Goal: Transaction & Acquisition: Purchase product/service

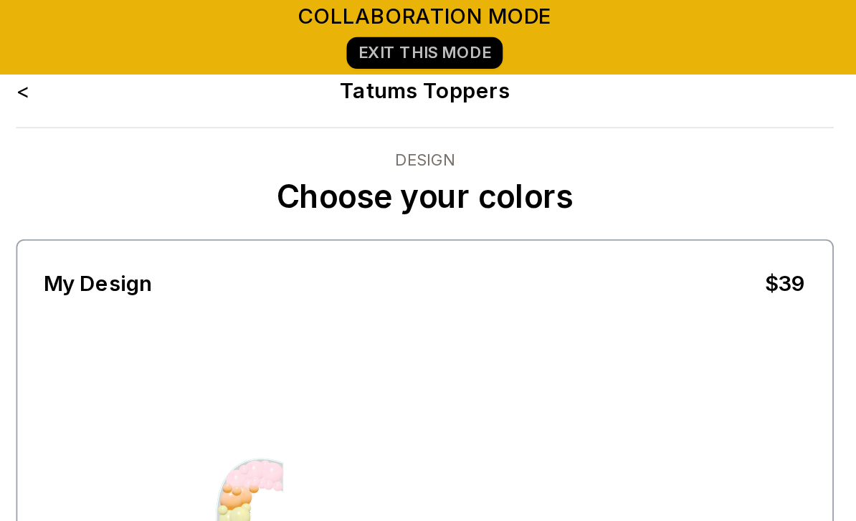
click at [206, 49] on link "<" at bounding box center [209, 49] width 7 height 14
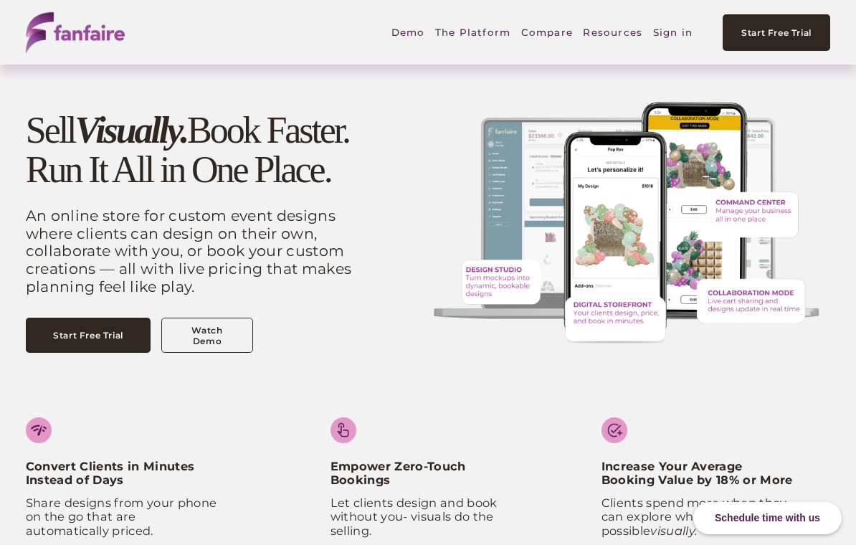
click at [666, 39] on link "Sign in" at bounding box center [672, 32] width 39 height 33
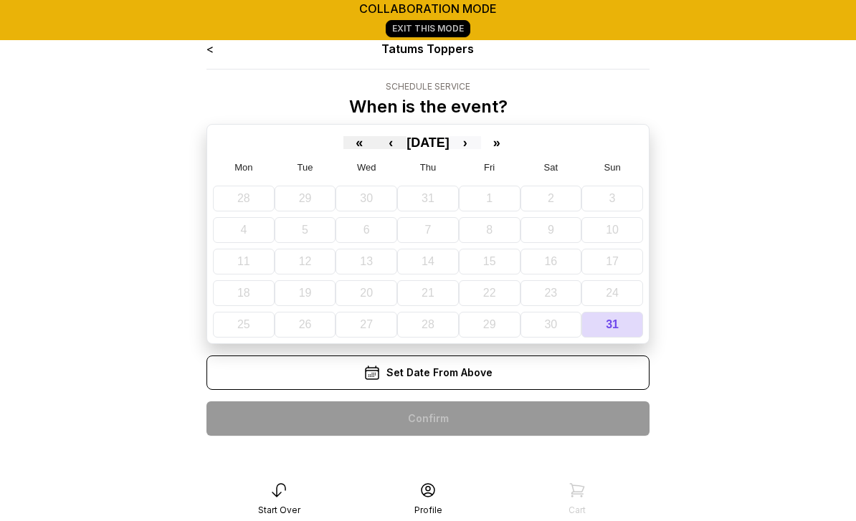
click at [481, 142] on button "›" at bounding box center [465, 142] width 32 height 13
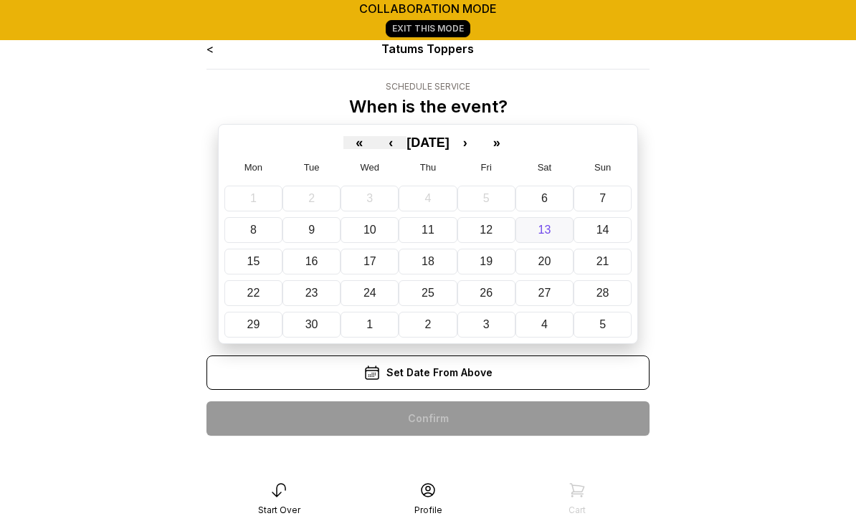
click at [566, 233] on button "13" at bounding box center [544, 230] width 58 height 26
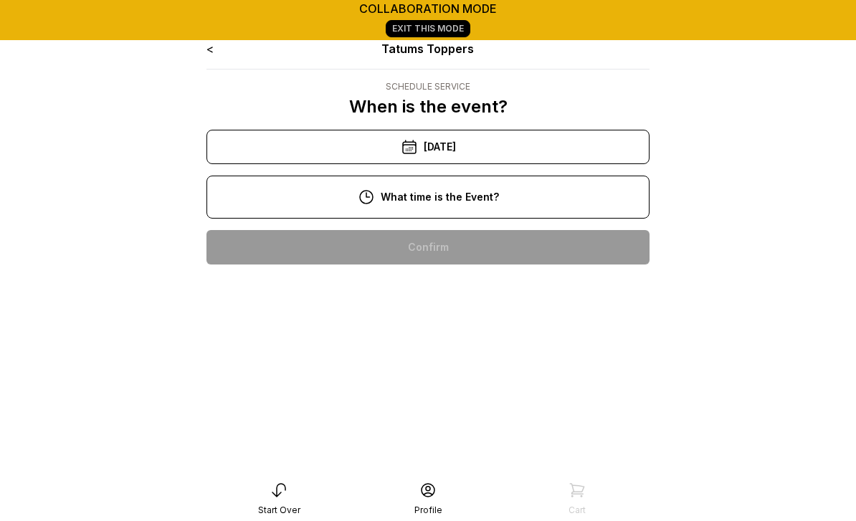
click at [471, 288] on div "11:00 am" at bounding box center [428, 293] width 420 height 34
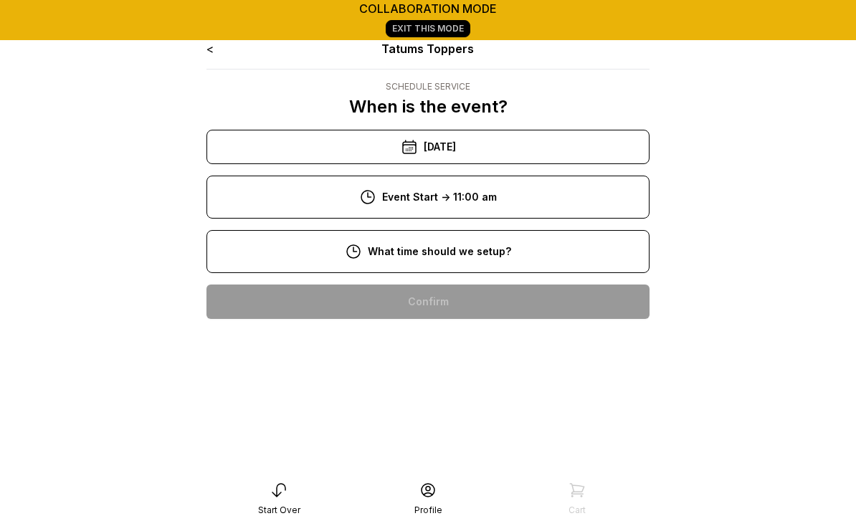
click at [471, 300] on div "8:00 am" at bounding box center [428, 302] width 420 height 34
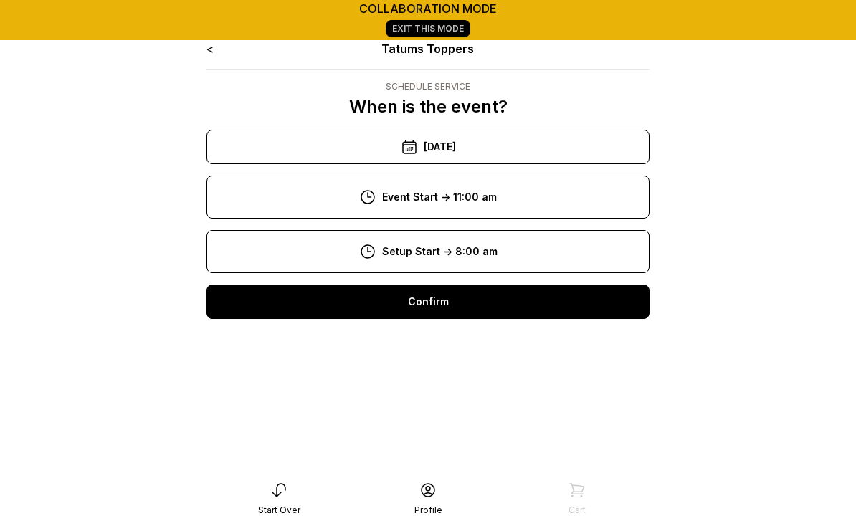
click at [492, 306] on div "Confirm" at bounding box center [427, 302] width 443 height 34
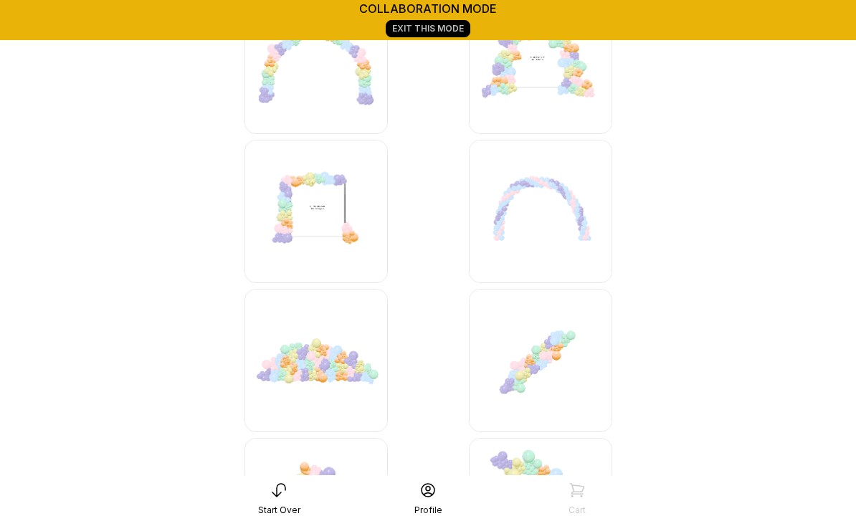
scroll to position [3853, 0]
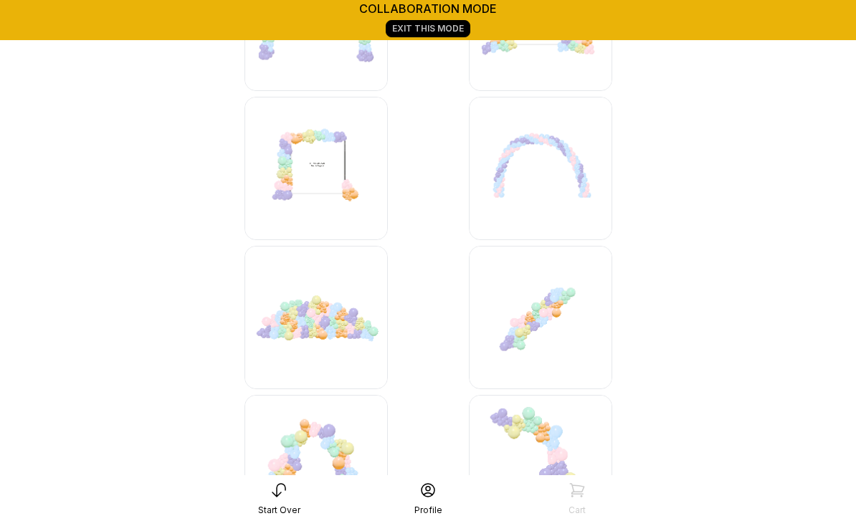
click at [540, 320] on img at bounding box center [540, 317] width 143 height 143
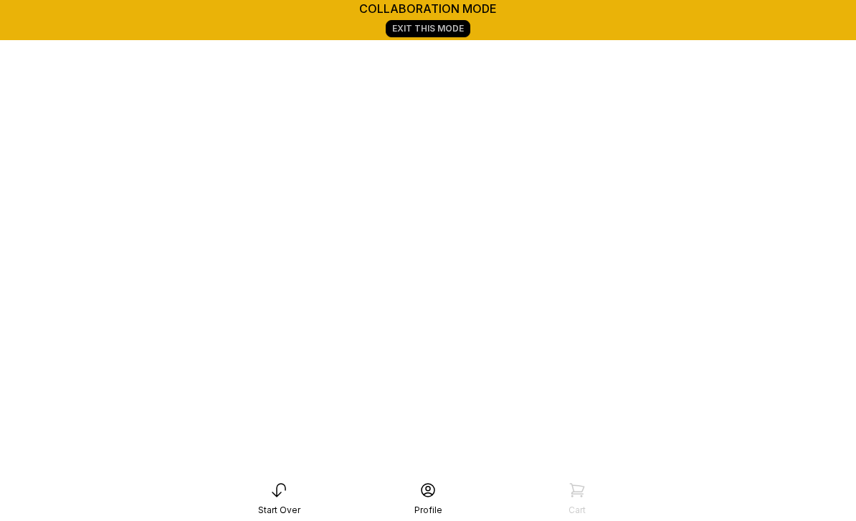
scroll to position [201, 0]
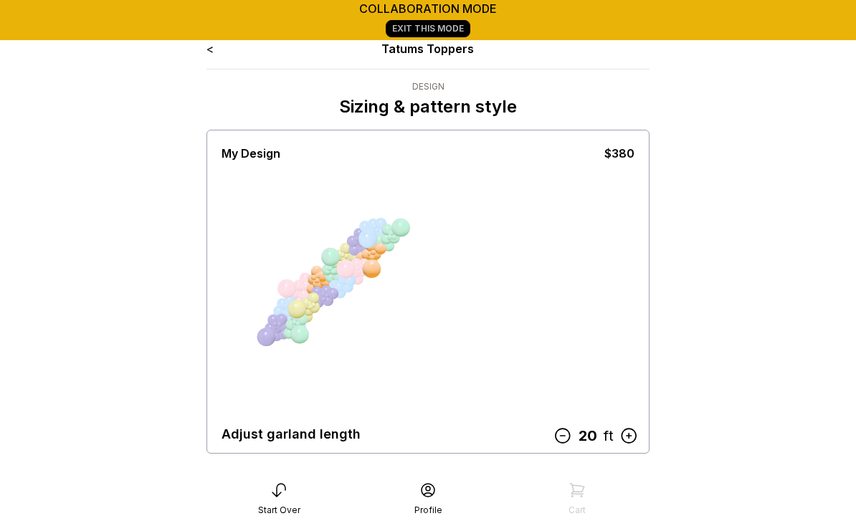
click at [562, 434] on icon at bounding box center [562, 436] width 19 height 19
click at [566, 435] on icon at bounding box center [565, 436] width 19 height 19
click at [574, 443] on icon at bounding box center [565, 436] width 19 height 19
click at [574, 443] on icon at bounding box center [566, 436] width 19 height 19
click at [569, 431] on icon at bounding box center [565, 436] width 19 height 19
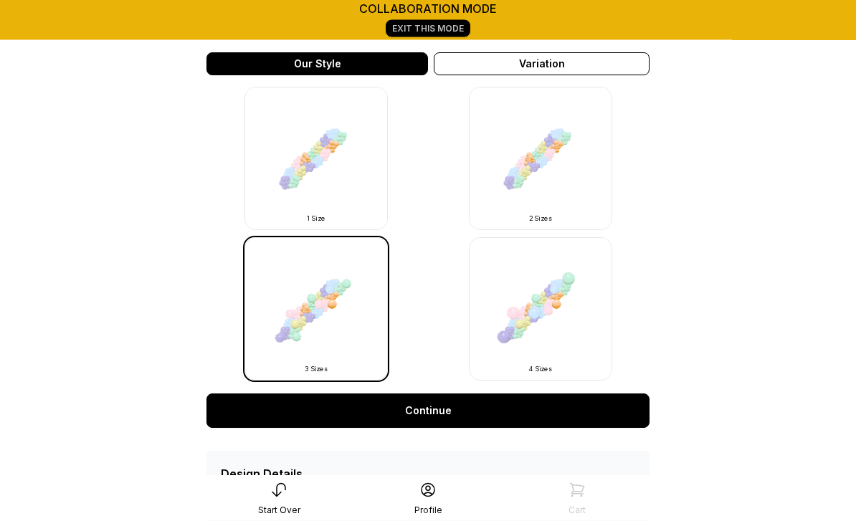
scroll to position [456, 0]
click at [433, 409] on link "Continue" at bounding box center [427, 411] width 443 height 34
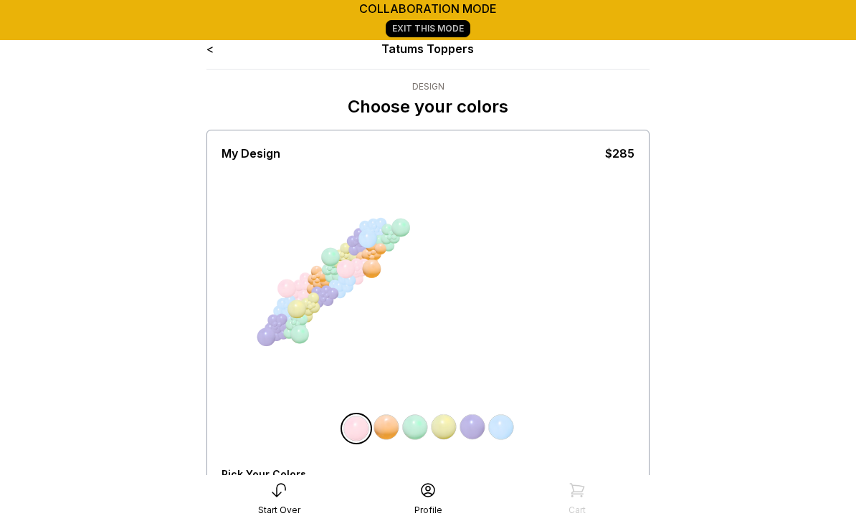
click at [249, 495] on div "All Balloons" at bounding box center [251, 498] width 59 height 11
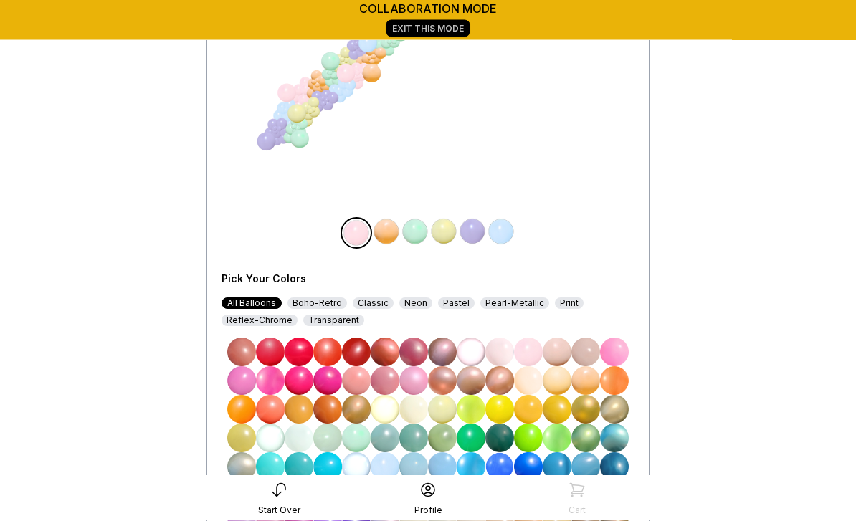
scroll to position [196, 0]
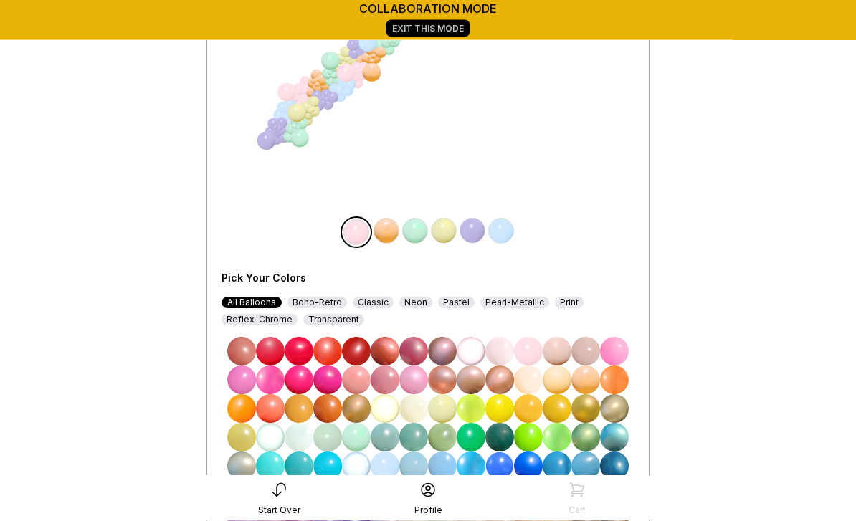
click at [359, 347] on img at bounding box center [356, 352] width 29 height 29
click at [385, 234] on img at bounding box center [386, 231] width 29 height 29
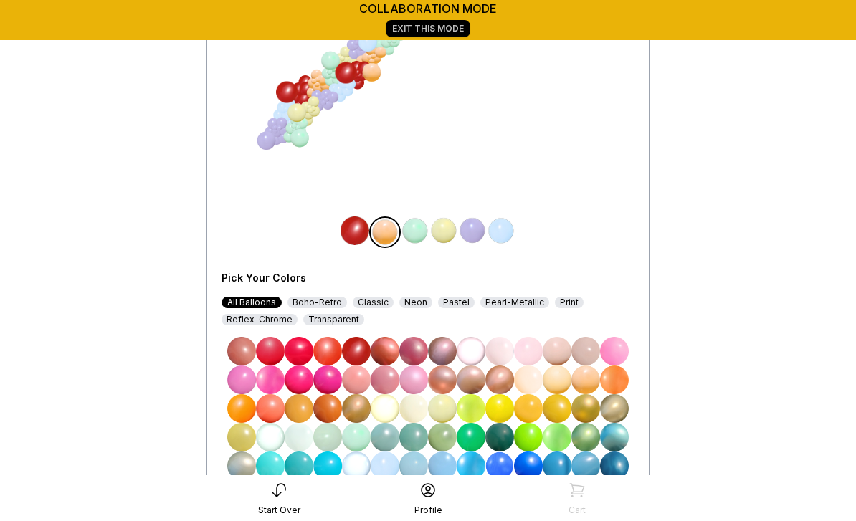
click at [443, 492] on img at bounding box center [442, 494] width 29 height 29
click at [590, 405] on img at bounding box center [585, 408] width 29 height 29
click at [609, 404] on img at bounding box center [614, 408] width 29 height 29
click at [584, 406] on img at bounding box center [585, 408] width 29 height 29
click at [419, 236] on img at bounding box center [415, 230] width 29 height 29
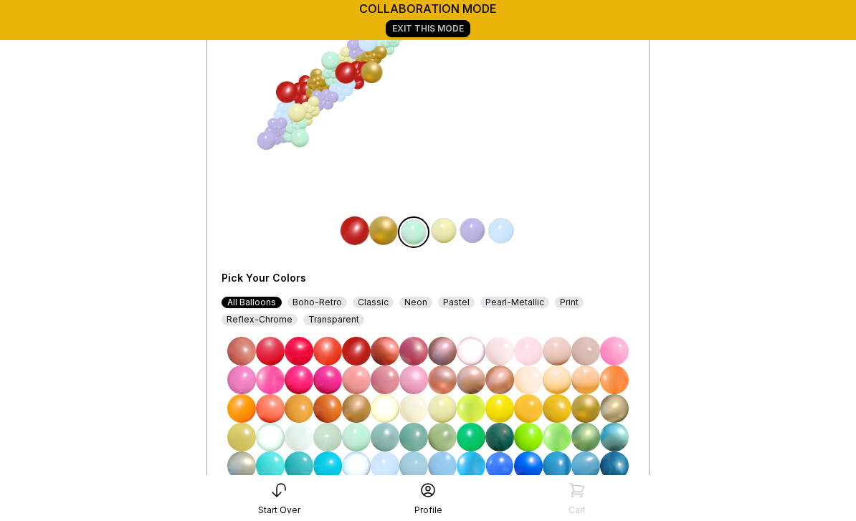
click at [444, 495] on img at bounding box center [442, 494] width 29 height 29
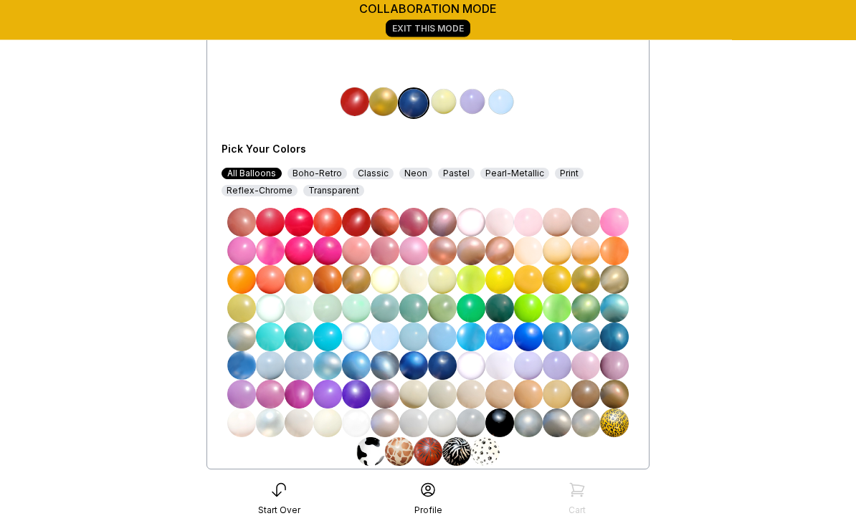
scroll to position [340, 0]
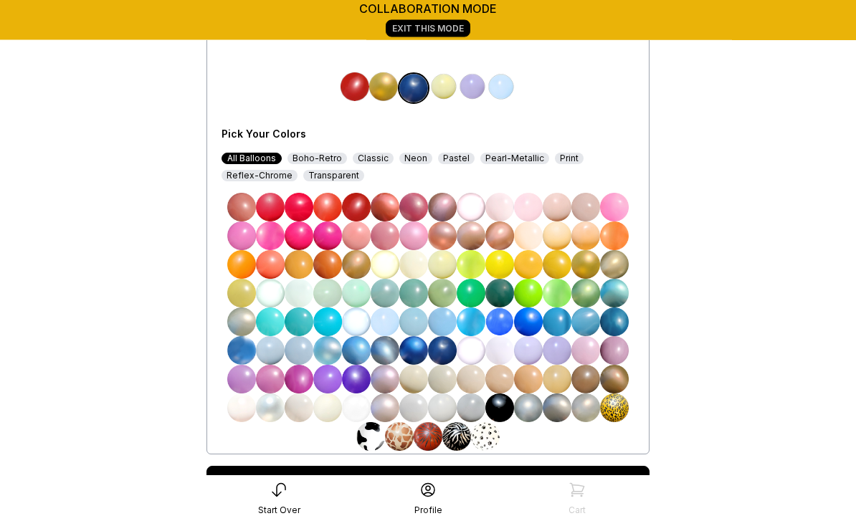
click at [244, 406] on img at bounding box center [241, 408] width 29 height 29
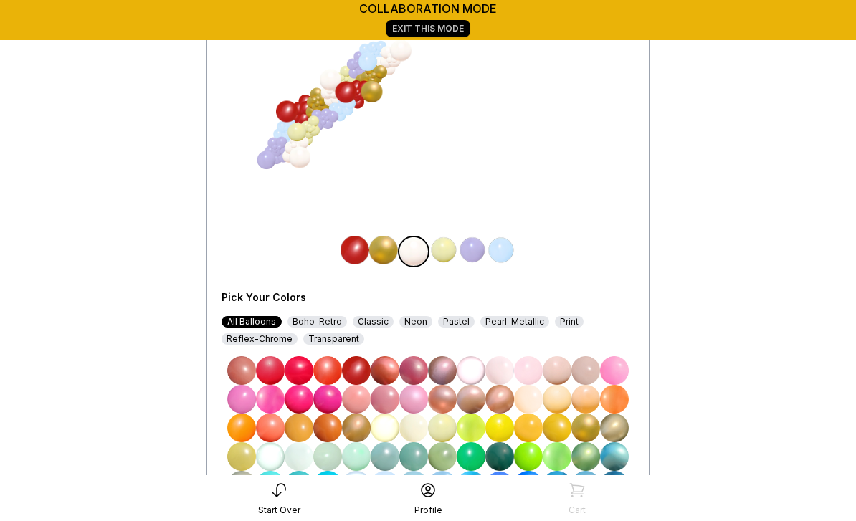
scroll to position [176, 0]
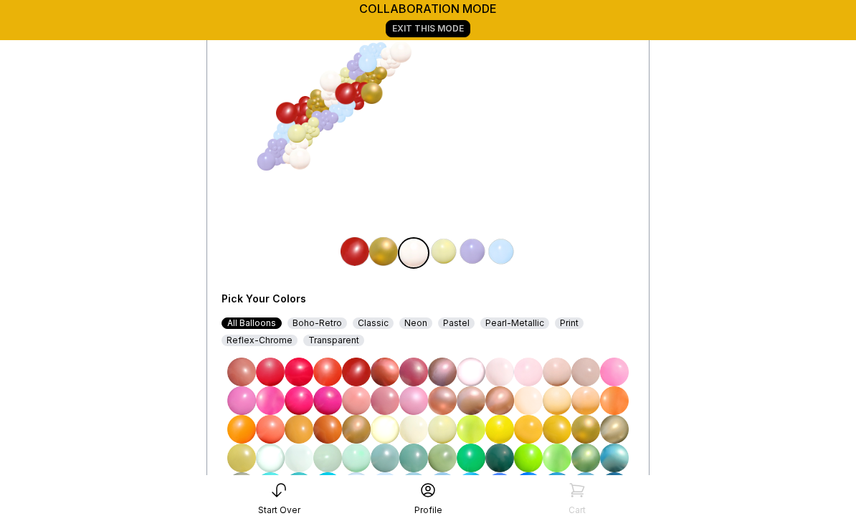
click at [359, 484] on img at bounding box center [356, 486] width 29 height 29
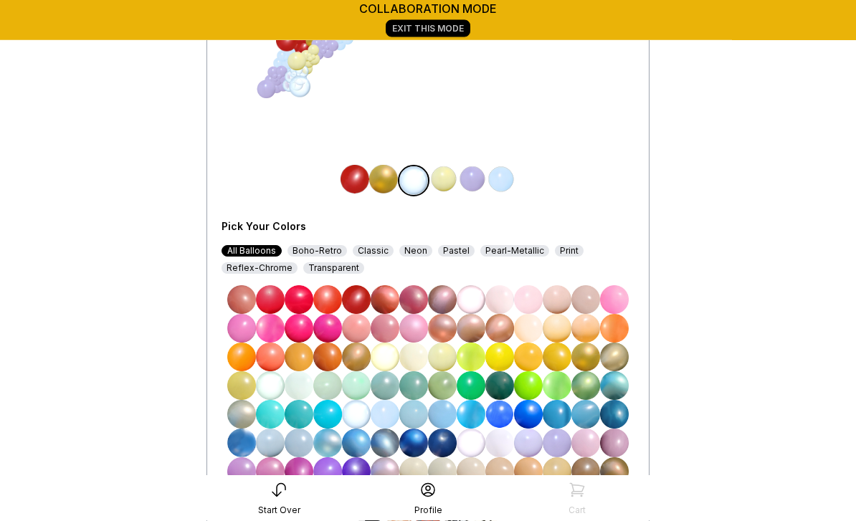
scroll to position [248, 0]
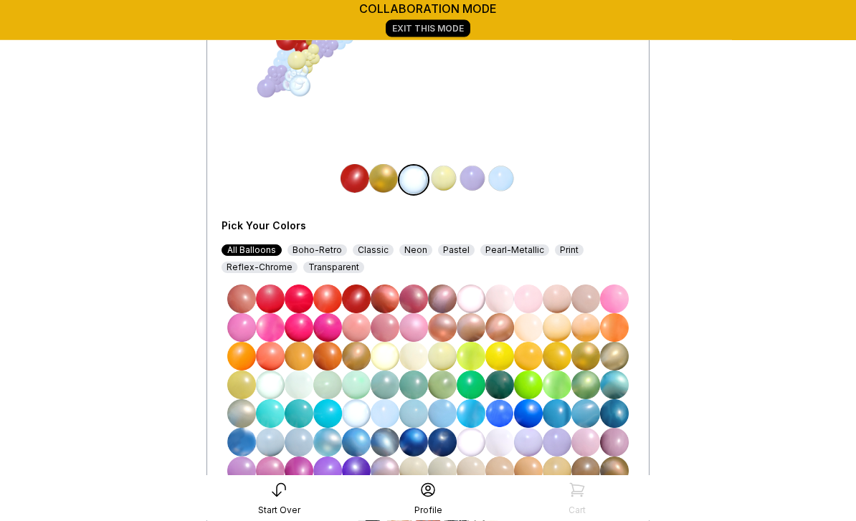
click at [474, 446] on img at bounding box center [471, 443] width 29 height 29
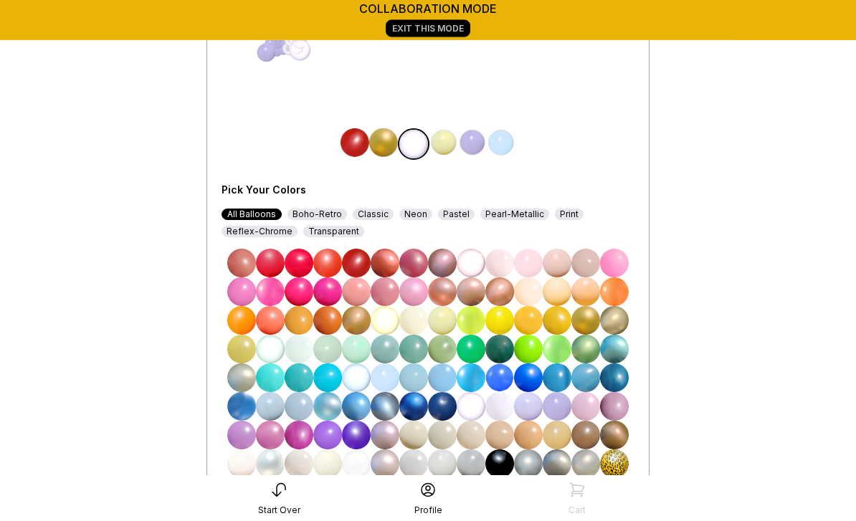
scroll to position [292, 0]
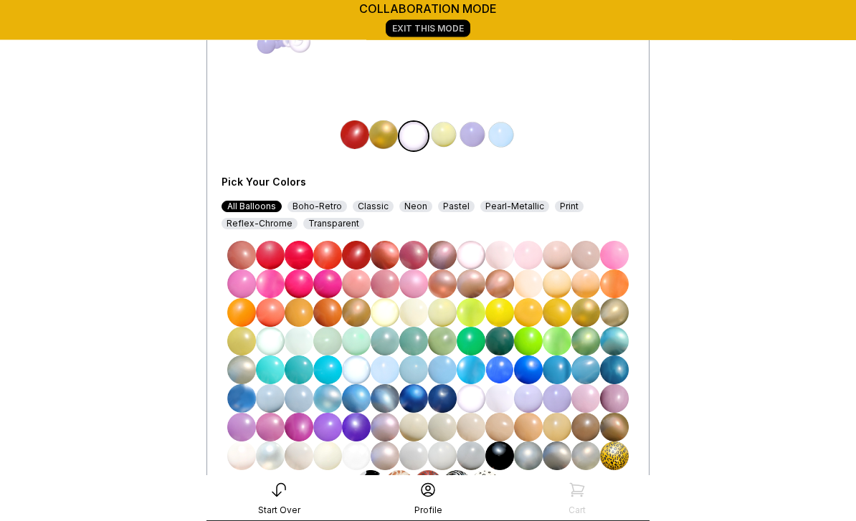
click at [365, 453] on img at bounding box center [356, 456] width 29 height 29
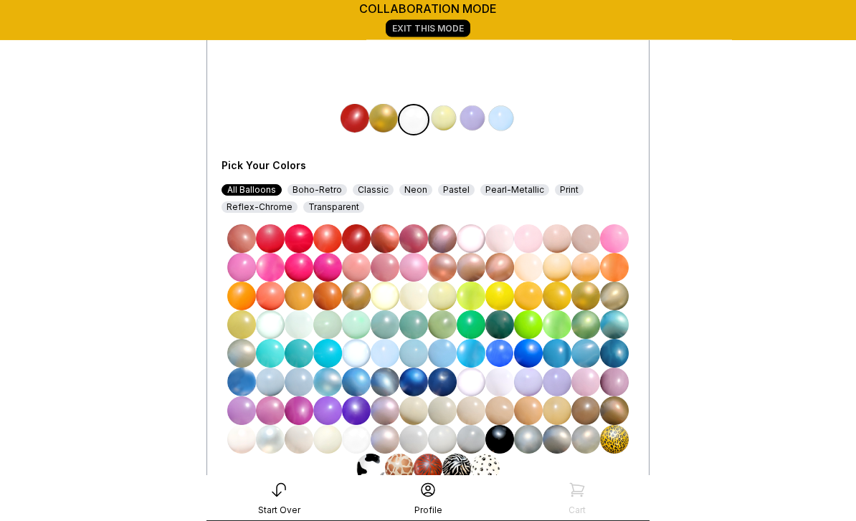
scroll to position [309, 0]
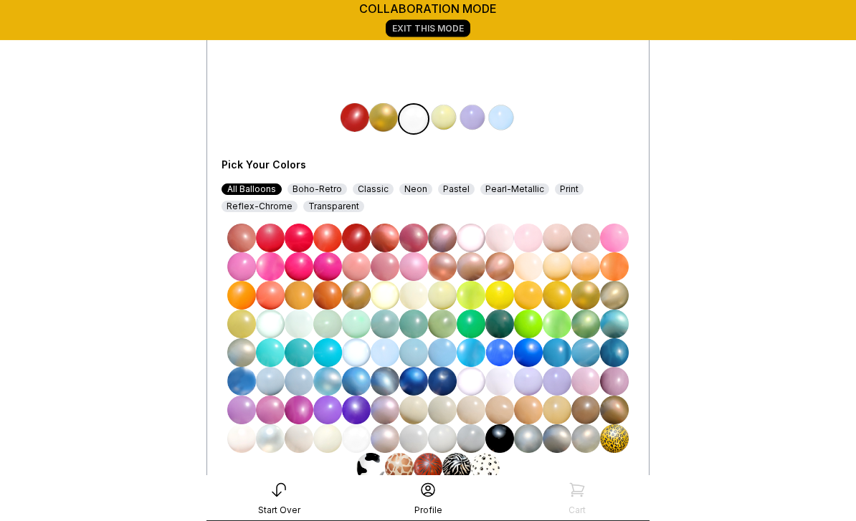
click at [302, 437] on img at bounding box center [299, 439] width 29 height 29
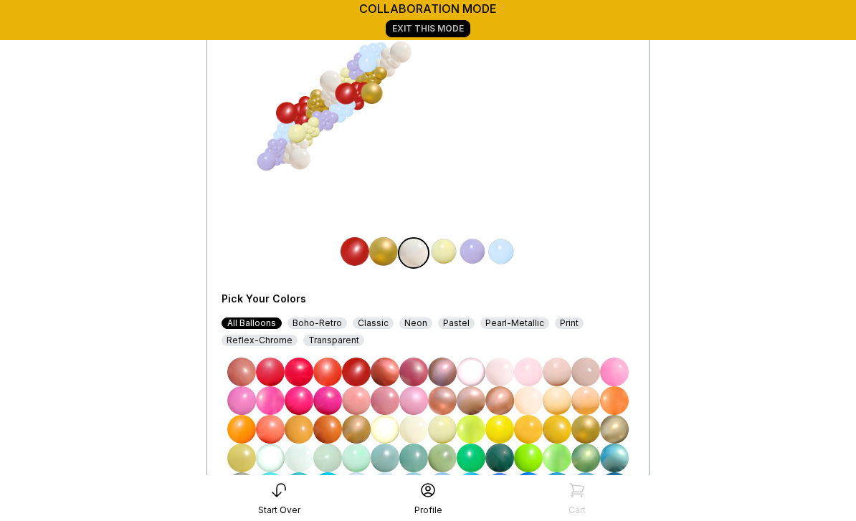
scroll to position [242, 0]
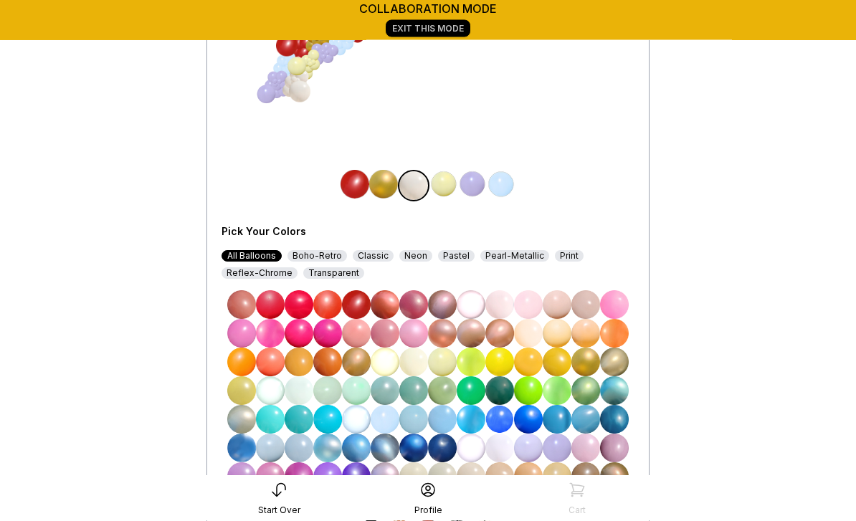
click at [444, 449] on img at bounding box center [442, 448] width 29 height 29
click at [301, 506] on img at bounding box center [299, 506] width 29 height 29
click at [449, 188] on img at bounding box center [443, 185] width 29 height 29
click at [437, 448] on img at bounding box center [442, 448] width 29 height 29
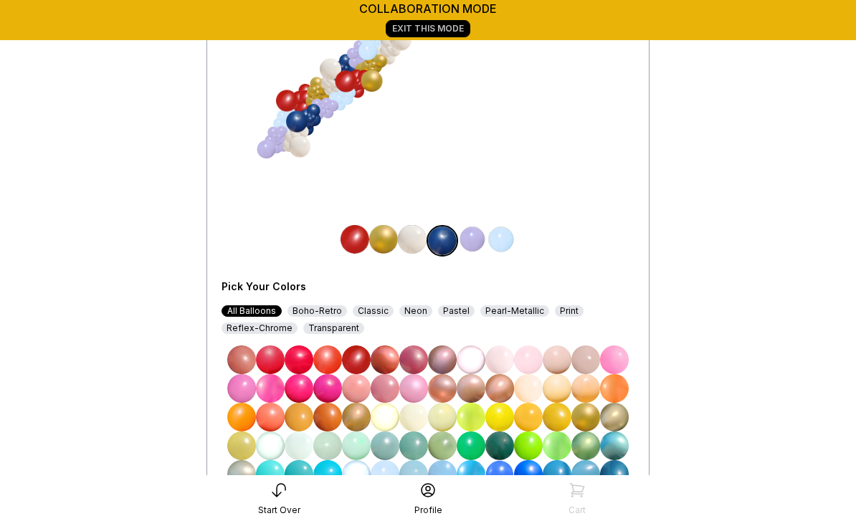
scroll to position [108, 0]
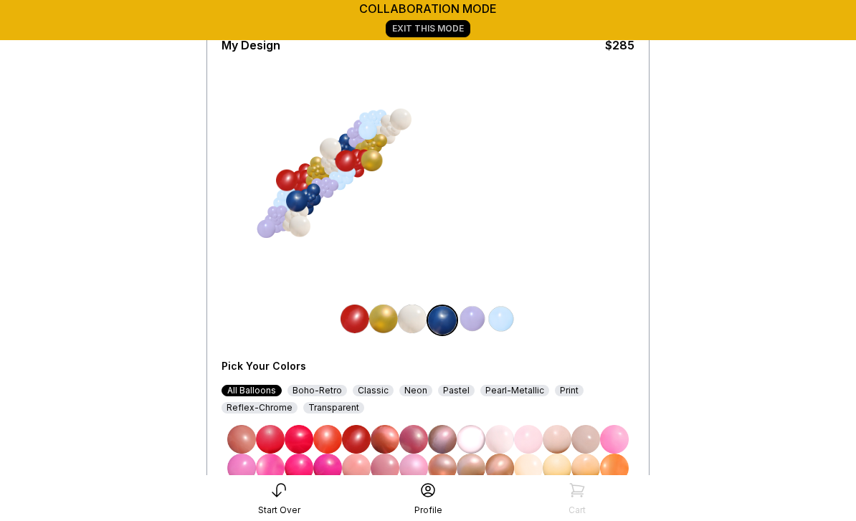
click at [502, 318] on img at bounding box center [501, 319] width 29 height 29
click at [361, 437] on img at bounding box center [356, 439] width 29 height 29
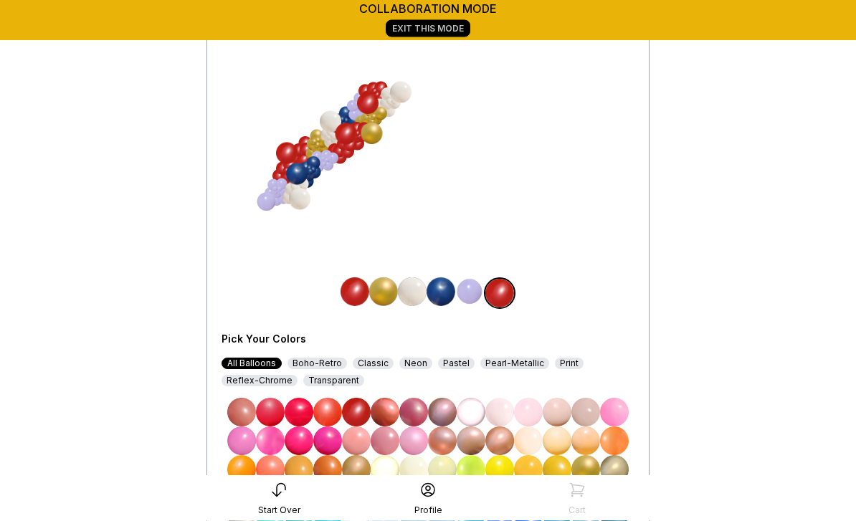
scroll to position [133, 0]
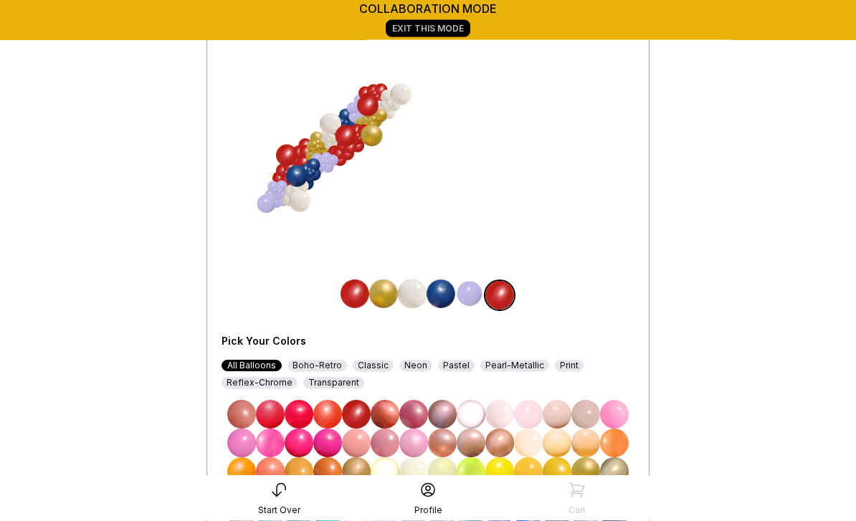
click at [566, 467] on img at bounding box center [557, 472] width 29 height 29
click at [617, 465] on img at bounding box center [614, 472] width 29 height 29
click at [470, 290] on img at bounding box center [469, 294] width 29 height 29
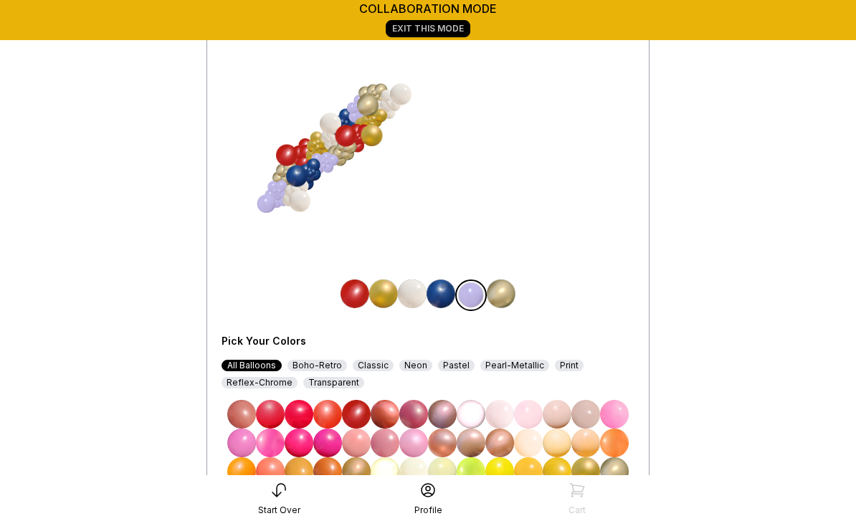
click at [356, 413] on img at bounding box center [356, 414] width 29 height 29
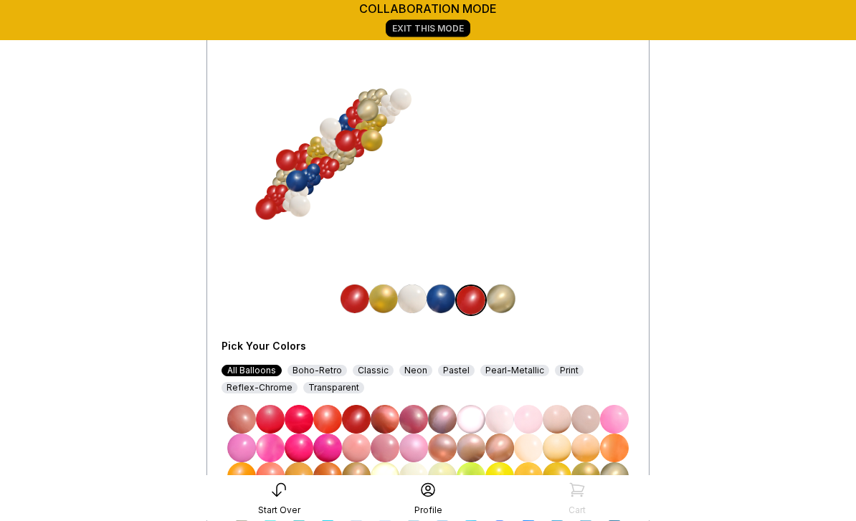
scroll to position [141, 0]
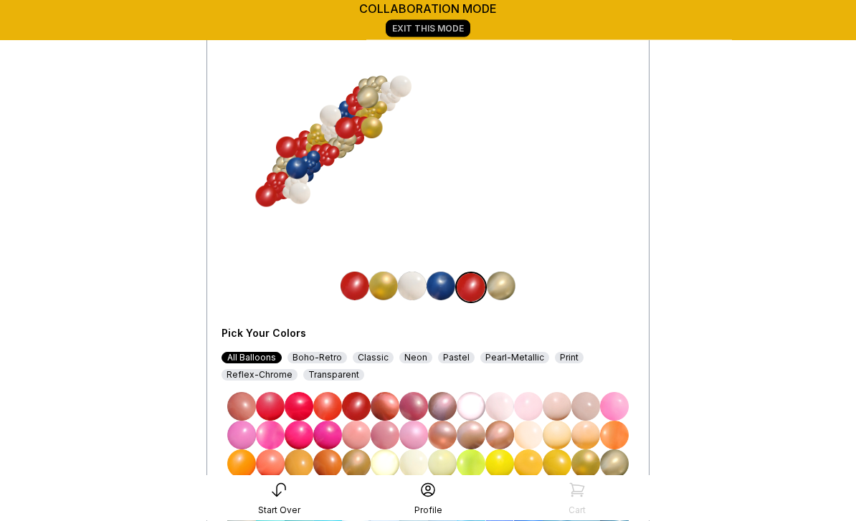
click at [504, 282] on img at bounding box center [501, 286] width 29 height 29
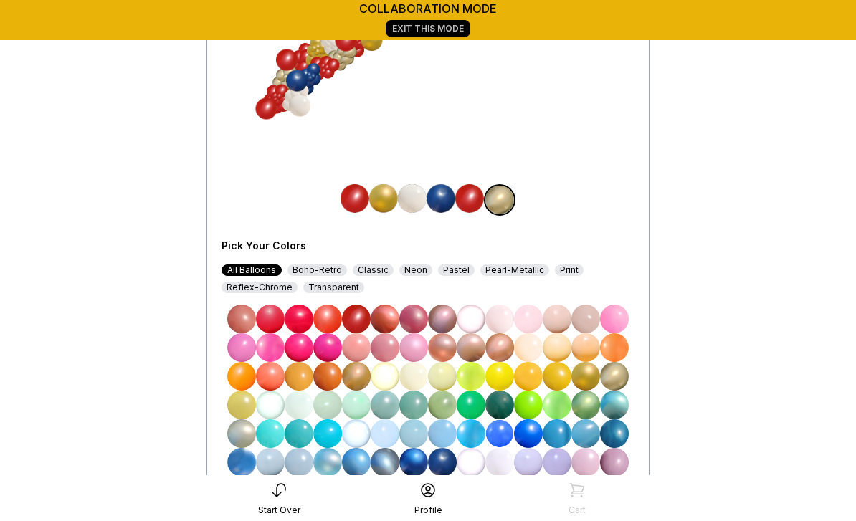
scroll to position [237, 0]
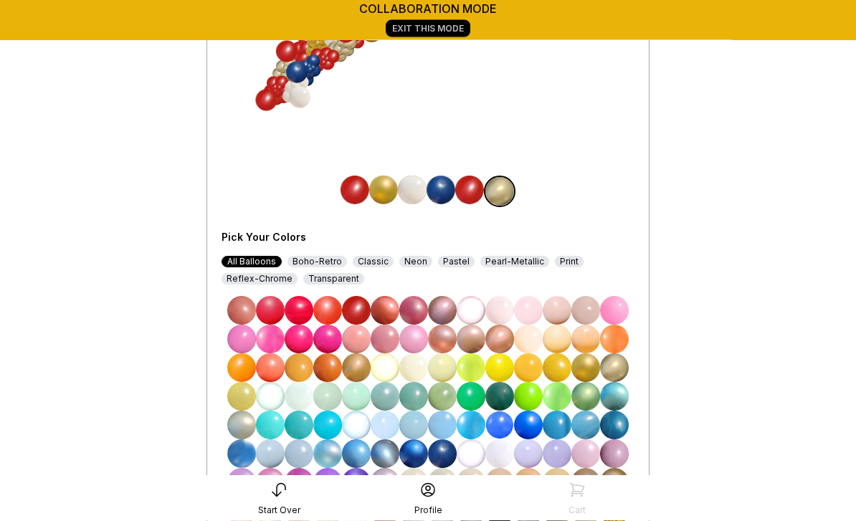
click at [414, 457] on img at bounding box center [413, 454] width 29 height 29
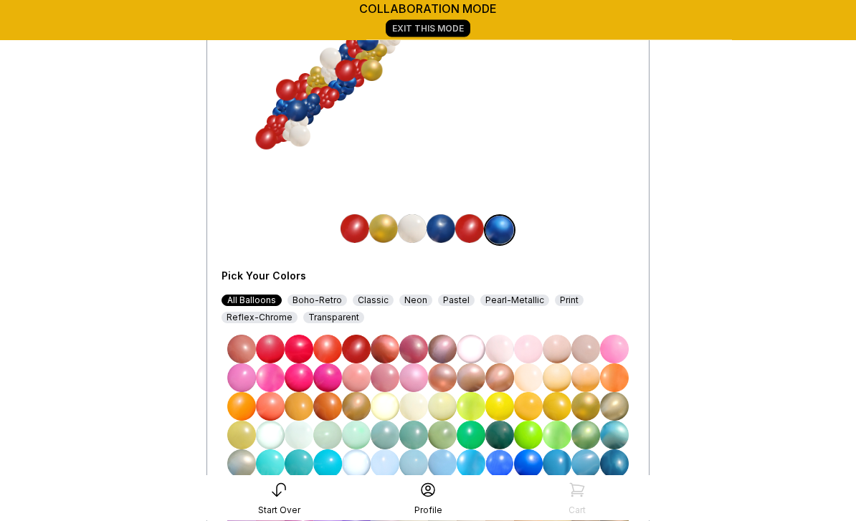
scroll to position [158, 0]
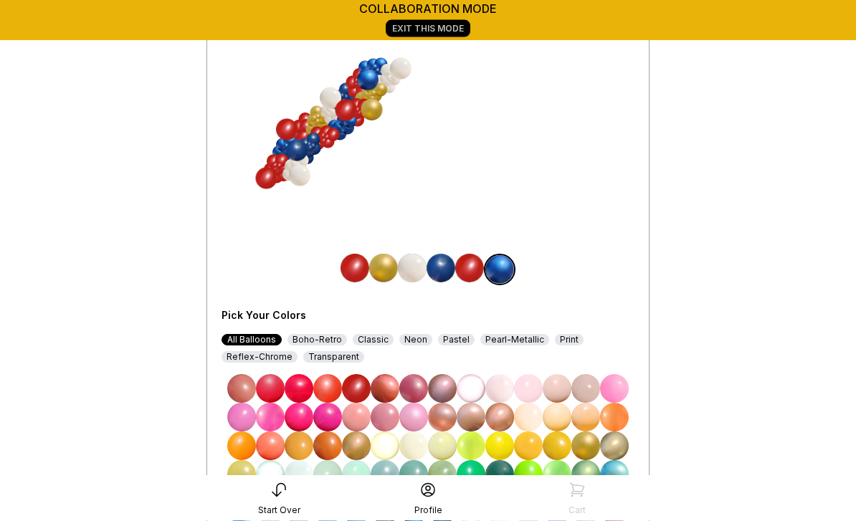
click at [411, 275] on img at bounding box center [412, 268] width 29 height 29
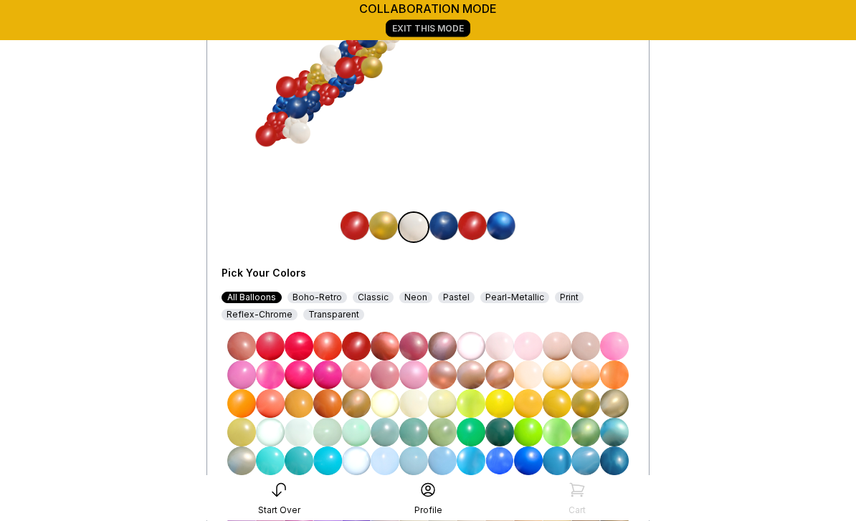
scroll to position [287, 0]
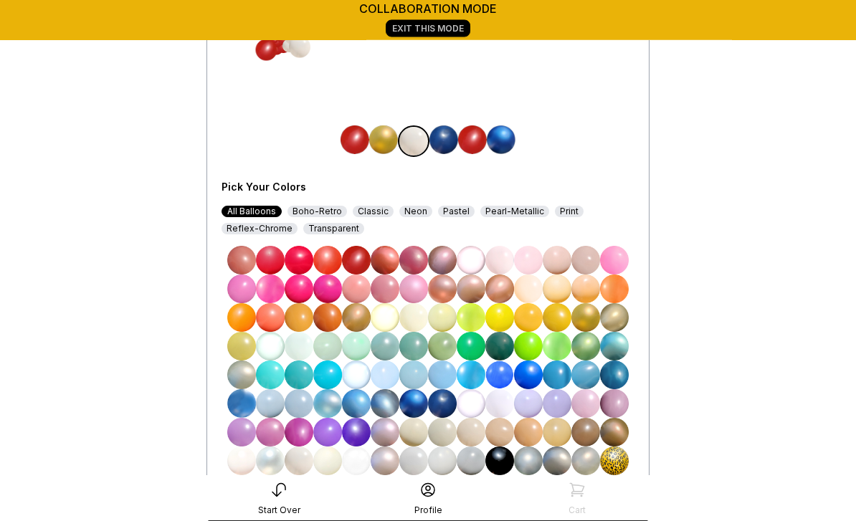
click at [359, 460] on img at bounding box center [356, 461] width 29 height 29
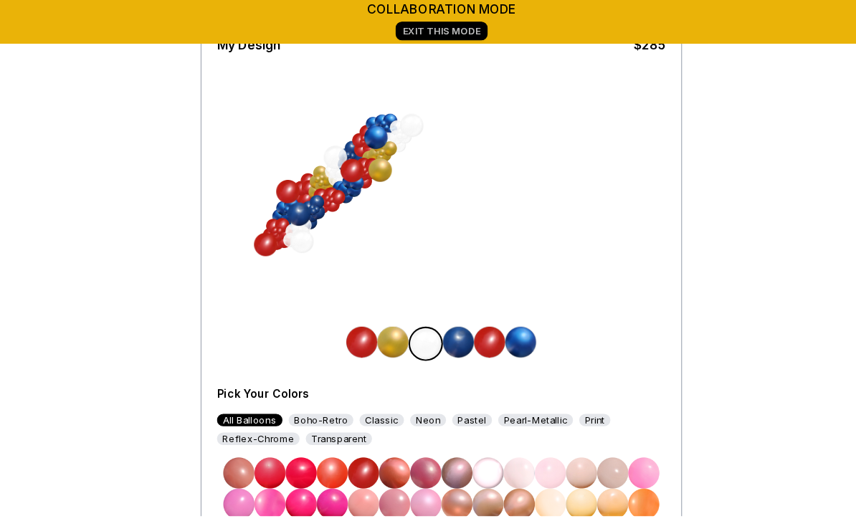
scroll to position [113, 0]
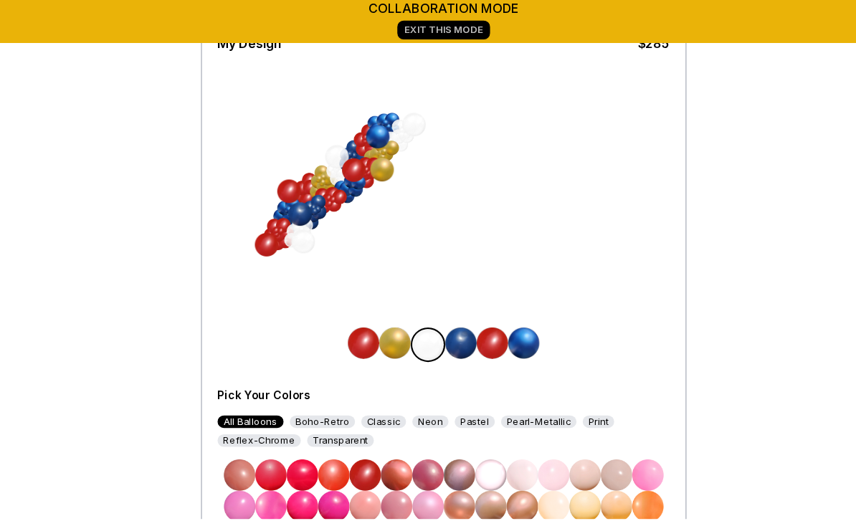
click at [531, 221] on div "My Design $285 Pick Your Colors All Balloons Boho-Retro Classic Neon Pastel Pea…" at bounding box center [428, 350] width 413 height 658
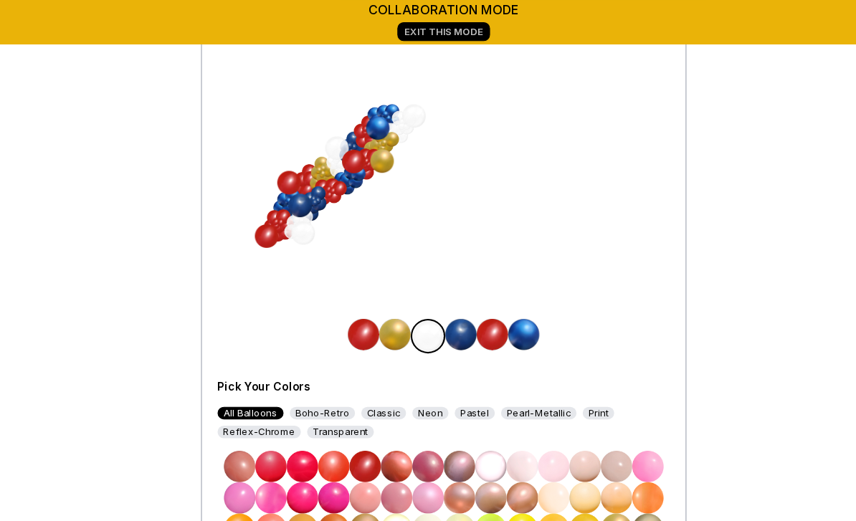
scroll to position [121, 0]
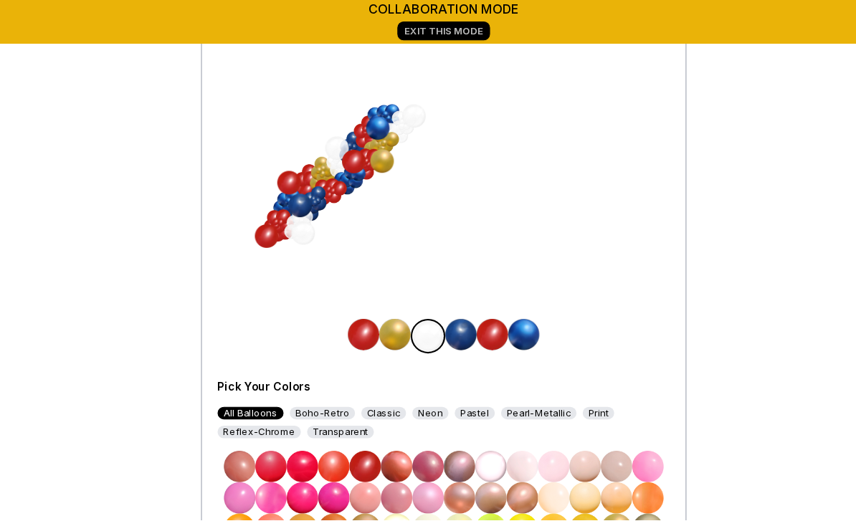
click at [458, 303] on img at bounding box center [472, 306] width 29 height 29
click at [285, 424] on img at bounding box center [299, 426] width 29 height 29
click at [313, 420] on img at bounding box center [327, 426] width 29 height 29
click at [256, 426] on img at bounding box center [270, 426] width 29 height 29
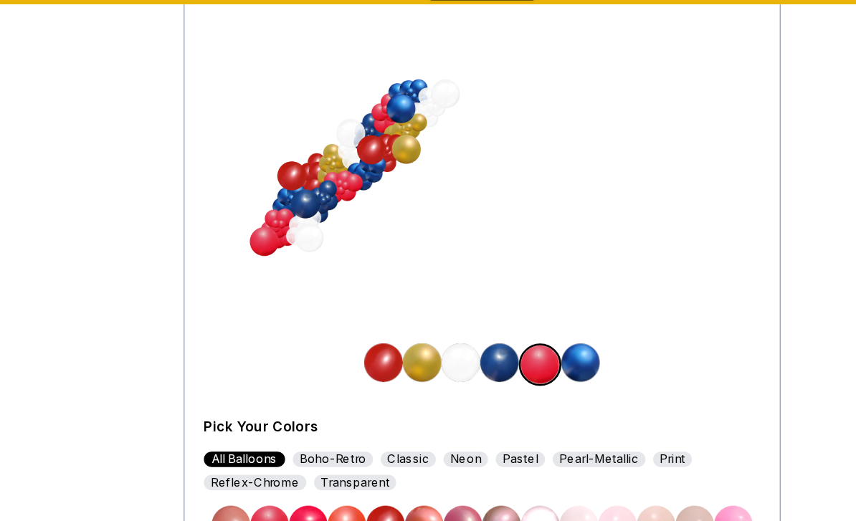
click at [285, 412] on img at bounding box center [299, 426] width 29 height 29
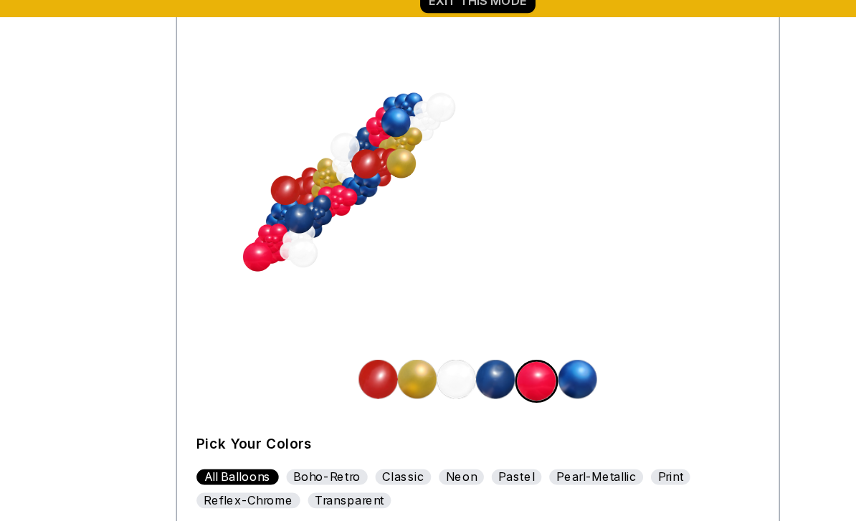
click at [256, 412] on img at bounding box center [270, 426] width 29 height 29
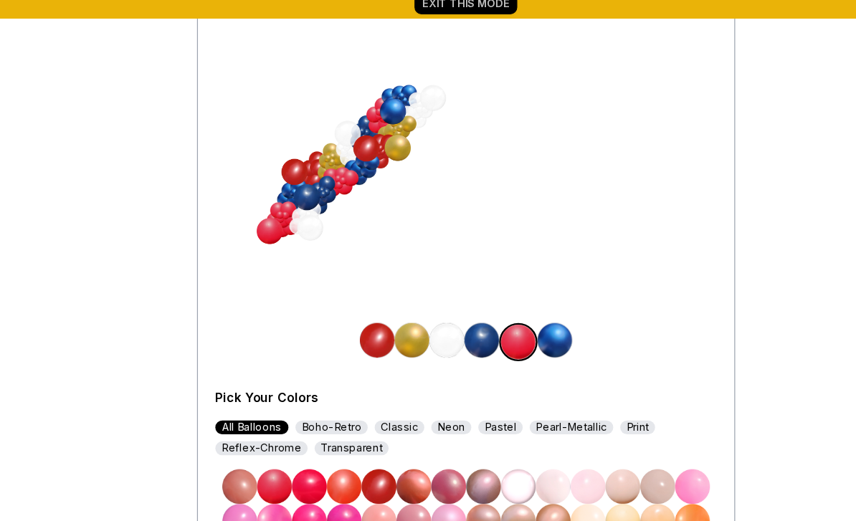
click at [256, 412] on img at bounding box center [270, 426] width 29 height 29
click at [285, 412] on img at bounding box center [299, 426] width 29 height 29
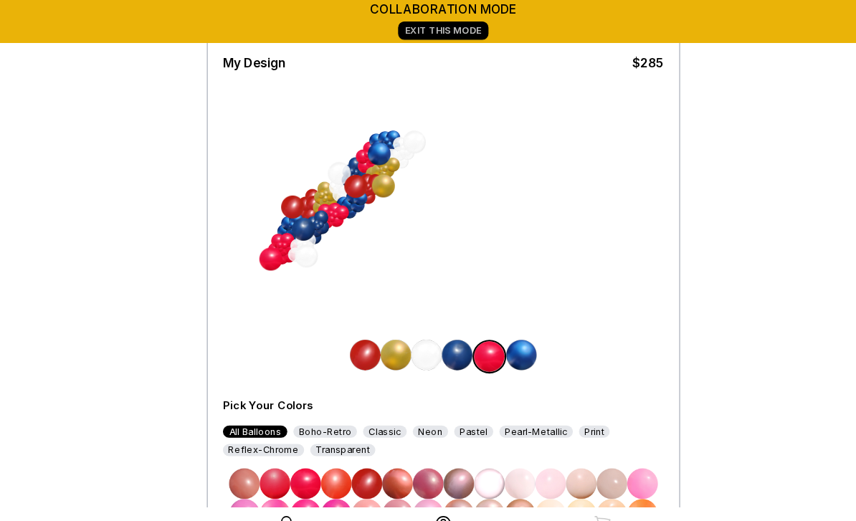
scroll to position [94, 0]
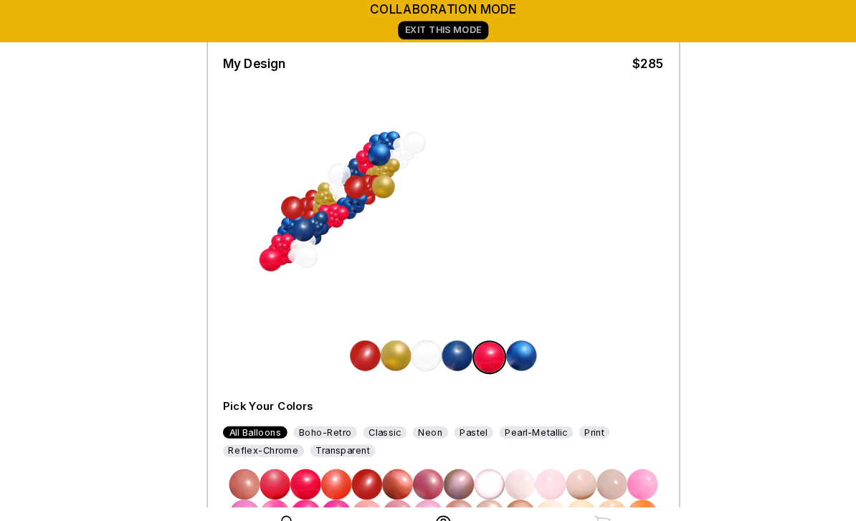
click at [262, 447] on img at bounding box center [270, 453] width 29 height 29
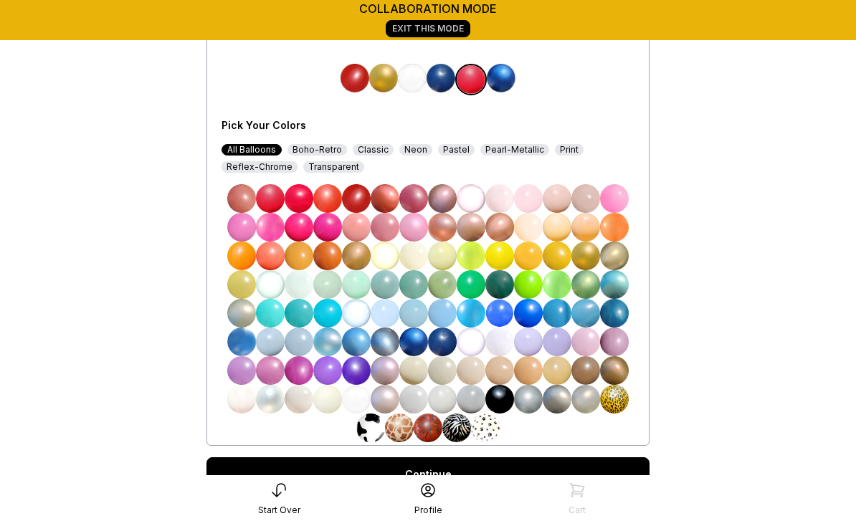
scroll to position [353, 0]
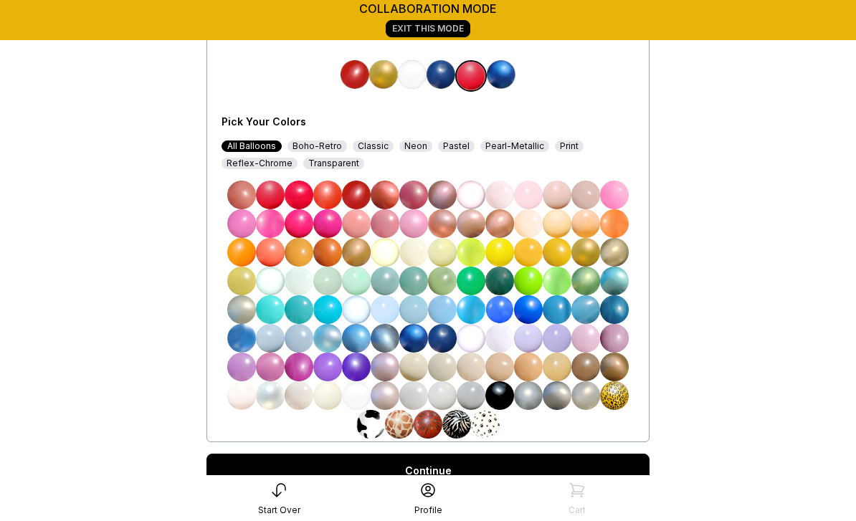
click at [600, 477] on link "Continue" at bounding box center [427, 471] width 443 height 34
click at [437, 469] on link "Continue" at bounding box center [427, 471] width 443 height 34
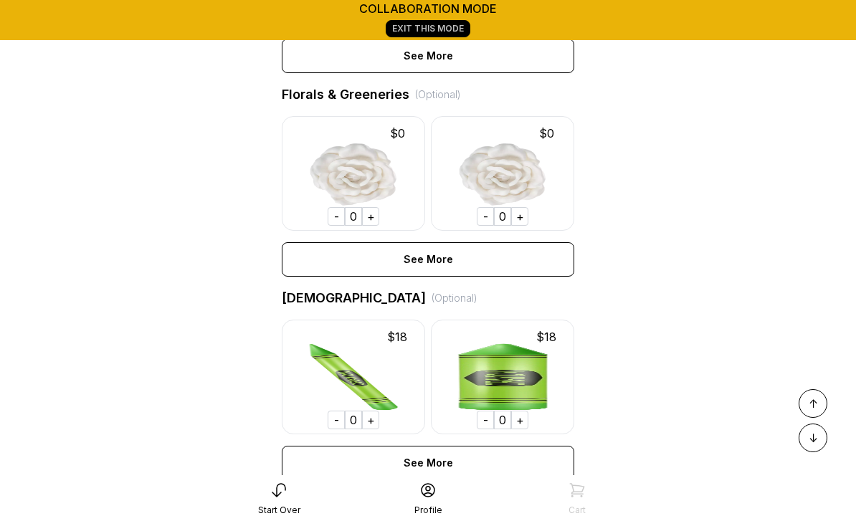
scroll to position [1197, 0]
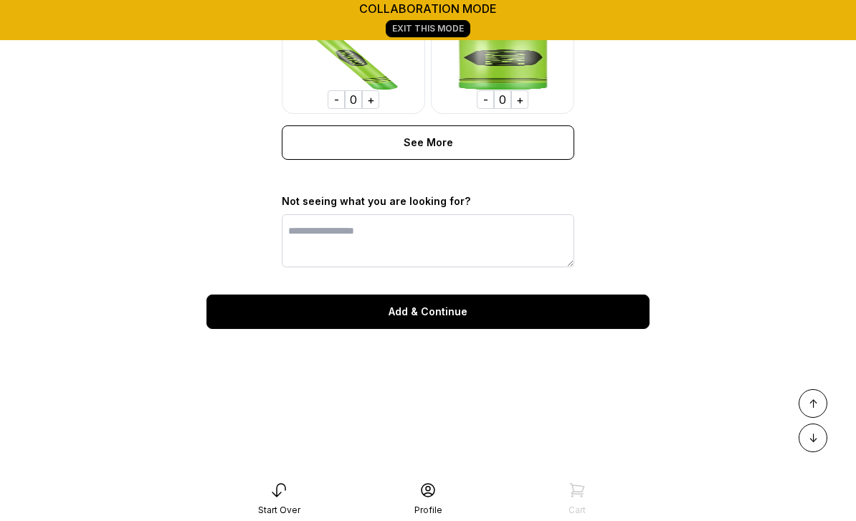
click at [462, 313] on div "Add & Continue" at bounding box center [427, 312] width 443 height 34
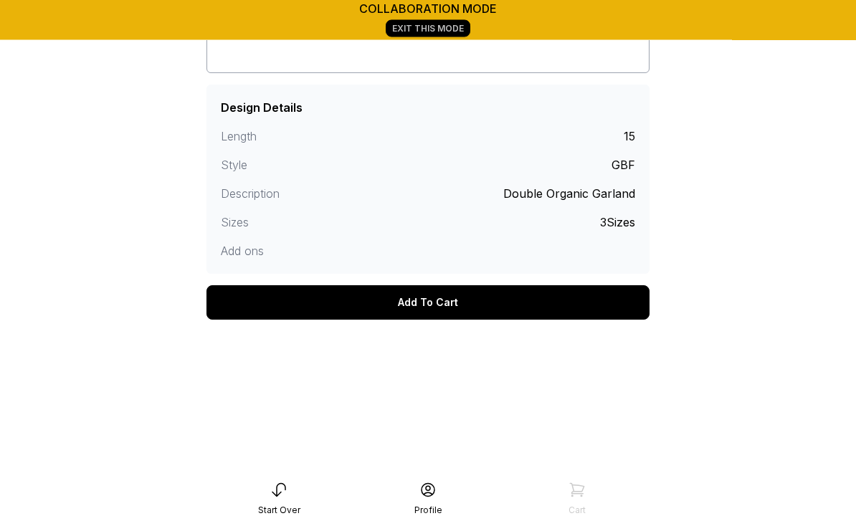
scroll to position [339, 0]
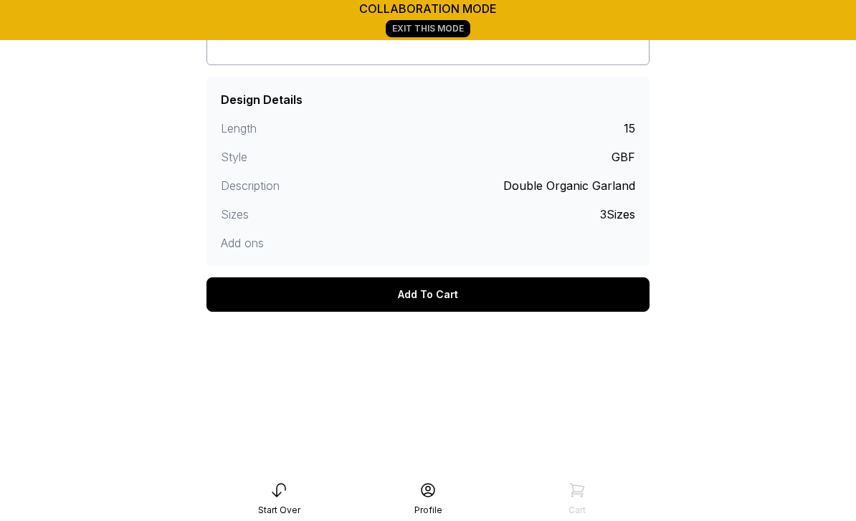
click at [436, 299] on div "Add To Cart" at bounding box center [427, 294] width 443 height 34
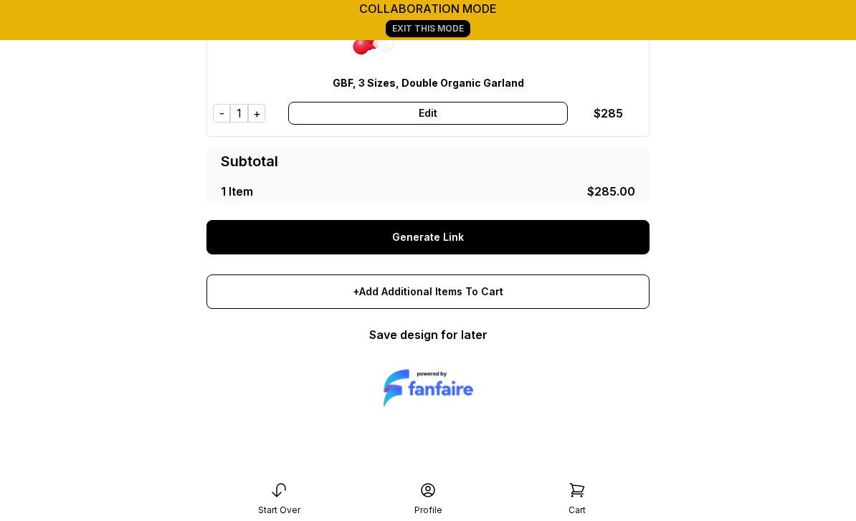
scroll to position [290, 0]
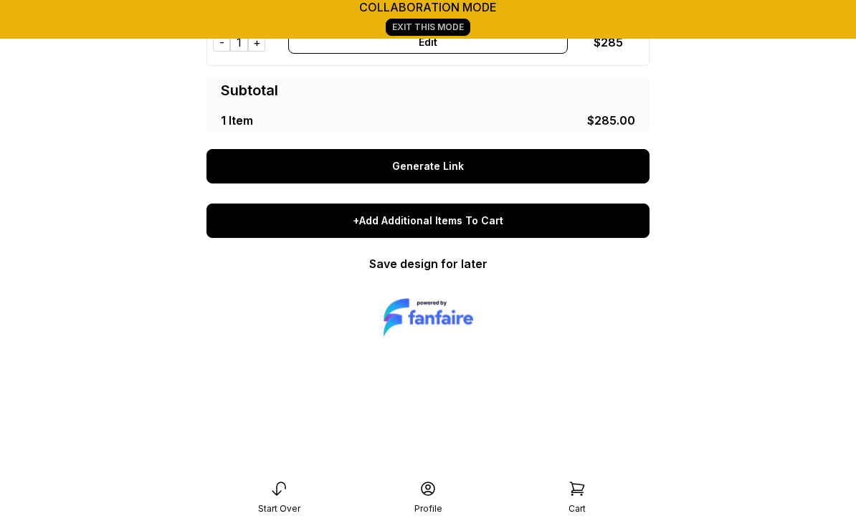
click at [470, 224] on div "+Add Additional Items To Cart" at bounding box center [427, 222] width 443 height 34
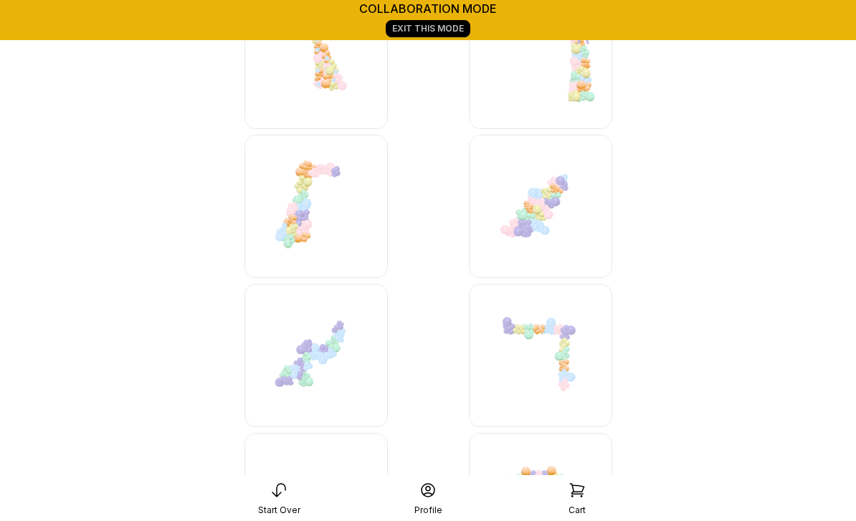
scroll to position [4951, 0]
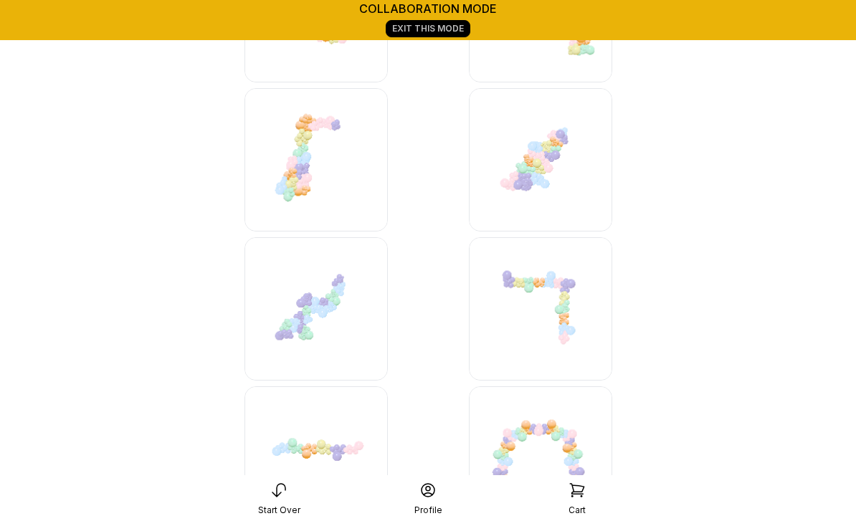
click at [332, 440] on img at bounding box center [315, 457] width 143 height 143
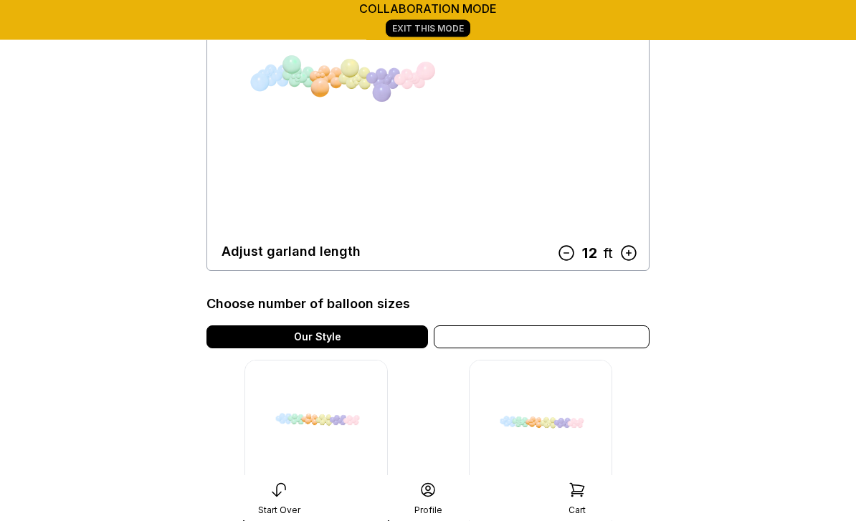
scroll to position [183, 0]
click at [563, 335] on div "Variation" at bounding box center [542, 336] width 216 height 23
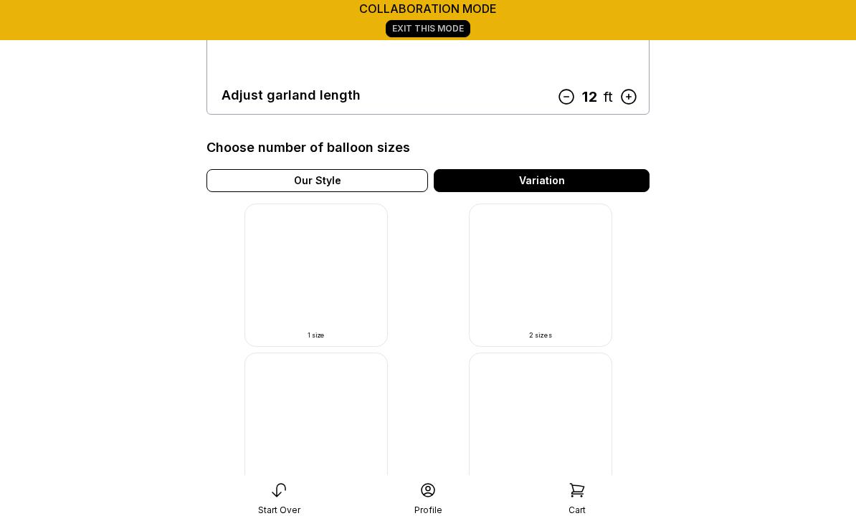
scroll to position [335, 0]
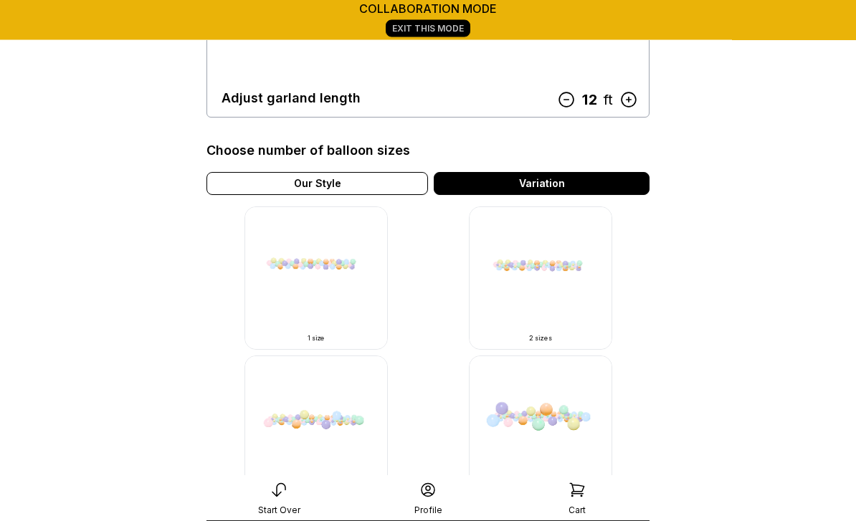
click at [559, 296] on img at bounding box center [540, 278] width 143 height 143
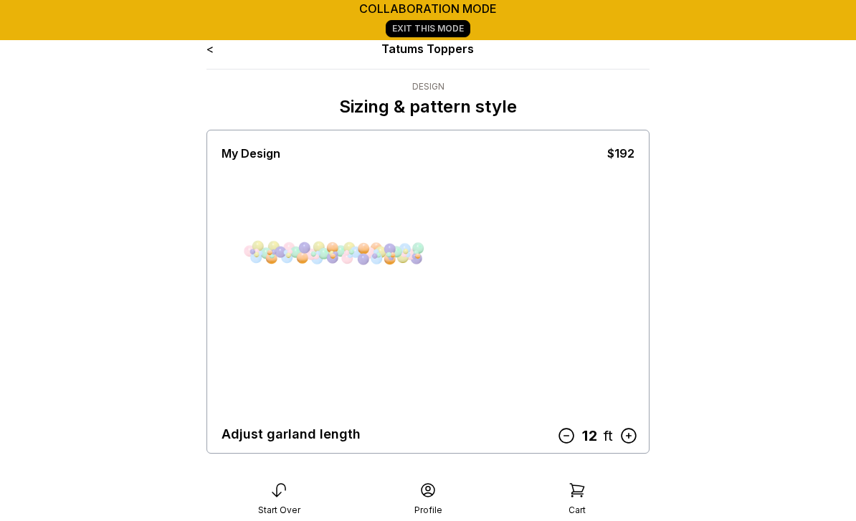
click at [622, 439] on icon at bounding box center [629, 436] width 14 height 14
click at [622, 439] on icon at bounding box center [628, 436] width 19 height 19
click at [621, 434] on icon at bounding box center [628, 436] width 19 height 19
click at [377, 253] on div at bounding box center [375, 256] width 6 height 6
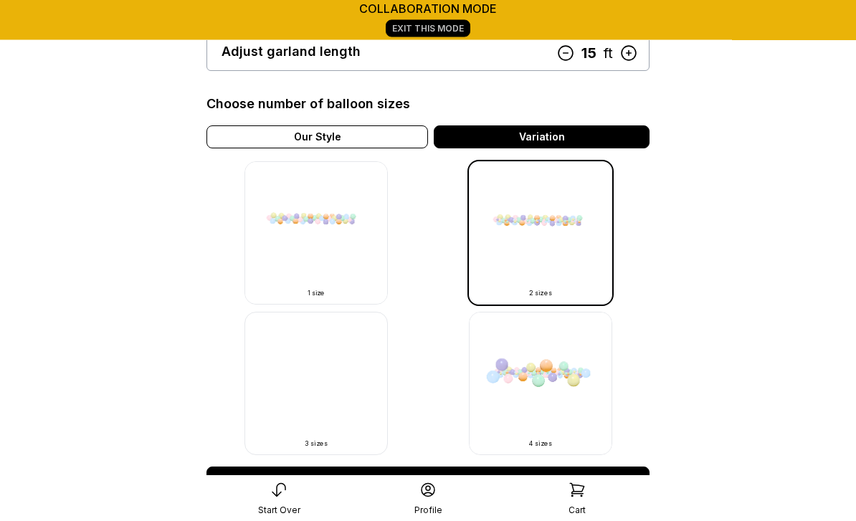
scroll to position [383, 0]
click at [424, 477] on link "Continue" at bounding box center [427, 484] width 443 height 34
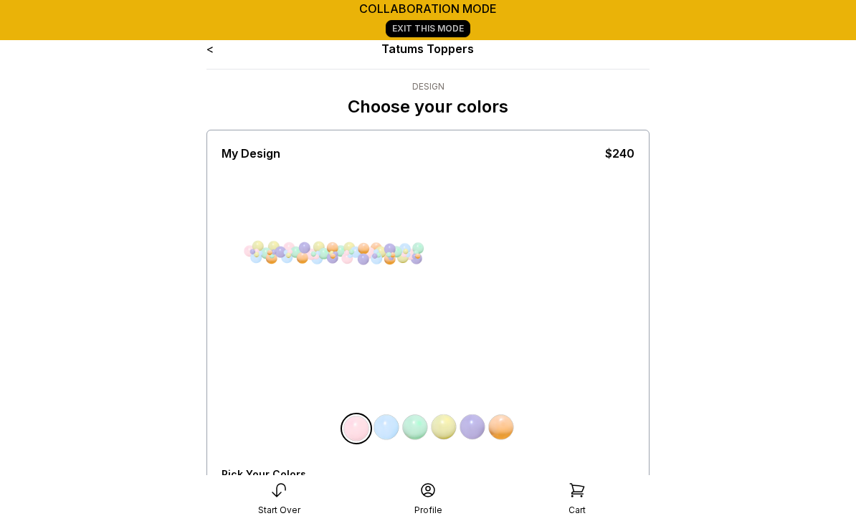
click at [243, 497] on div "All Balloons" at bounding box center [251, 498] width 59 height 11
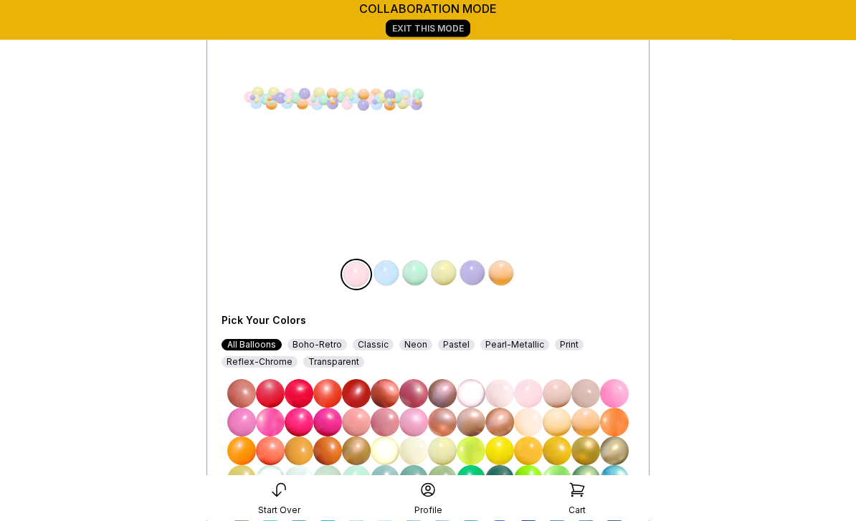
scroll to position [157, 0]
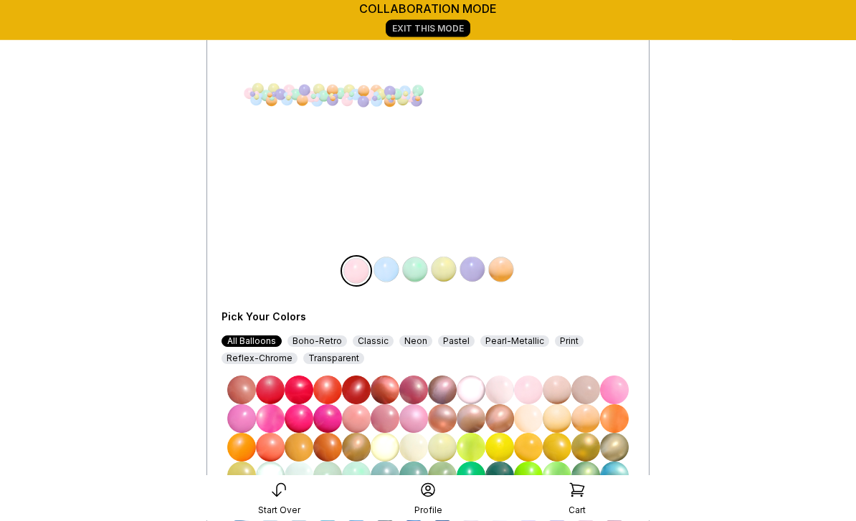
click at [356, 389] on img at bounding box center [356, 390] width 29 height 29
click at [393, 268] on img at bounding box center [386, 270] width 29 height 29
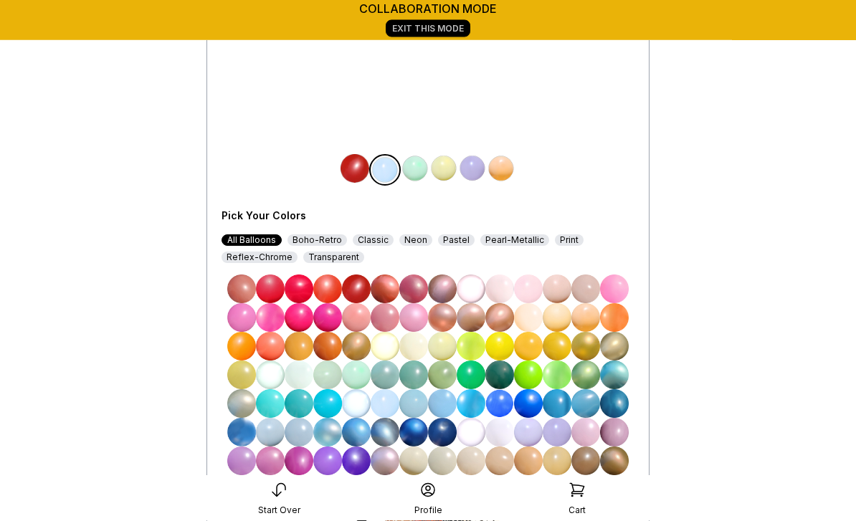
scroll to position [257, 0]
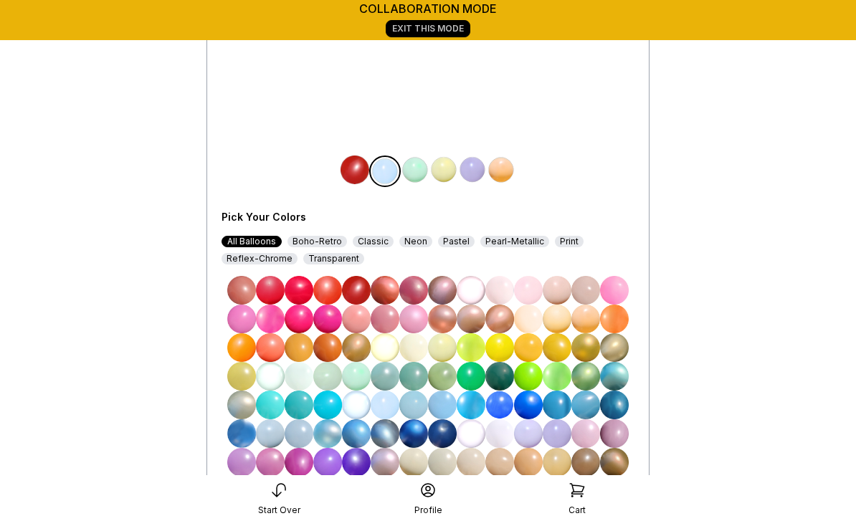
click at [445, 437] on img at bounding box center [442, 433] width 29 height 29
click at [424, 172] on img at bounding box center [415, 170] width 29 height 29
click at [354, 488] on img at bounding box center [356, 491] width 29 height 29
click at [447, 176] on img at bounding box center [443, 170] width 29 height 29
click at [596, 346] on img at bounding box center [585, 347] width 29 height 29
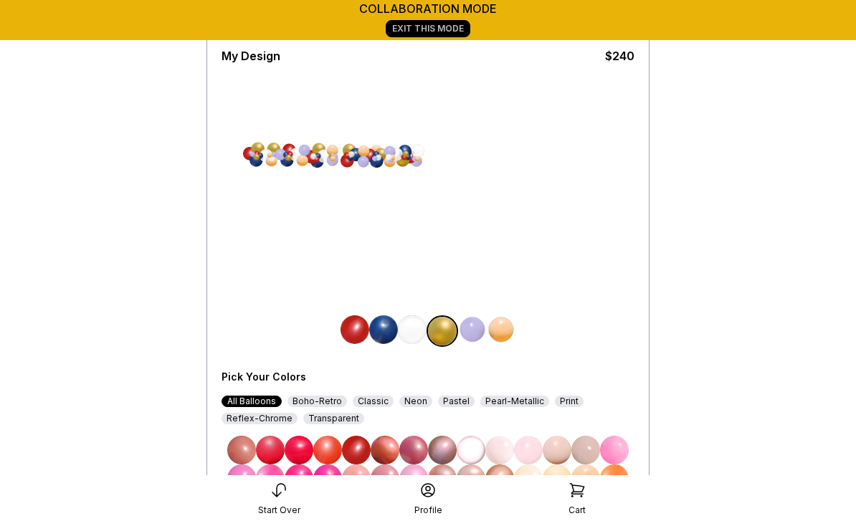
scroll to position [85, 0]
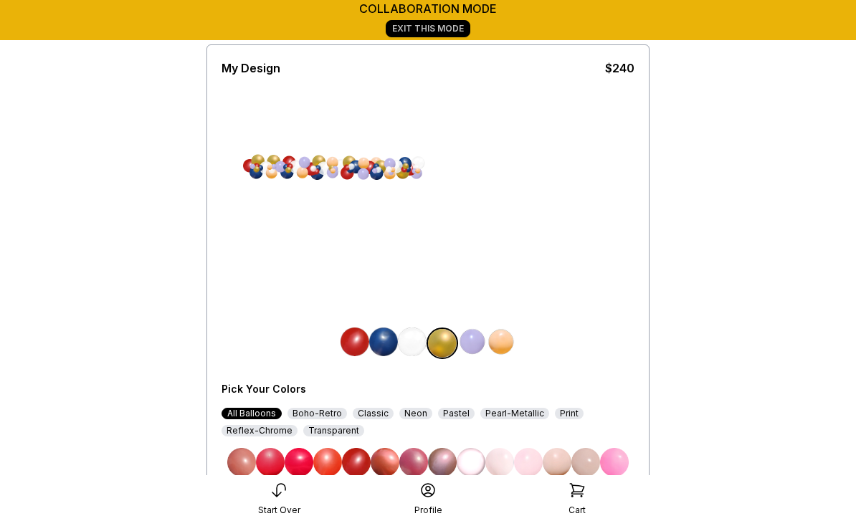
click at [481, 341] on img at bounding box center [472, 342] width 29 height 29
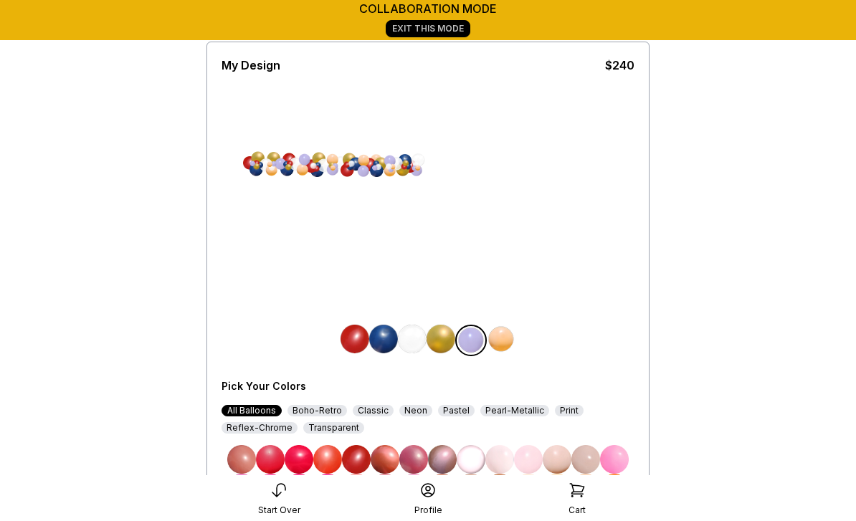
scroll to position [86, 0]
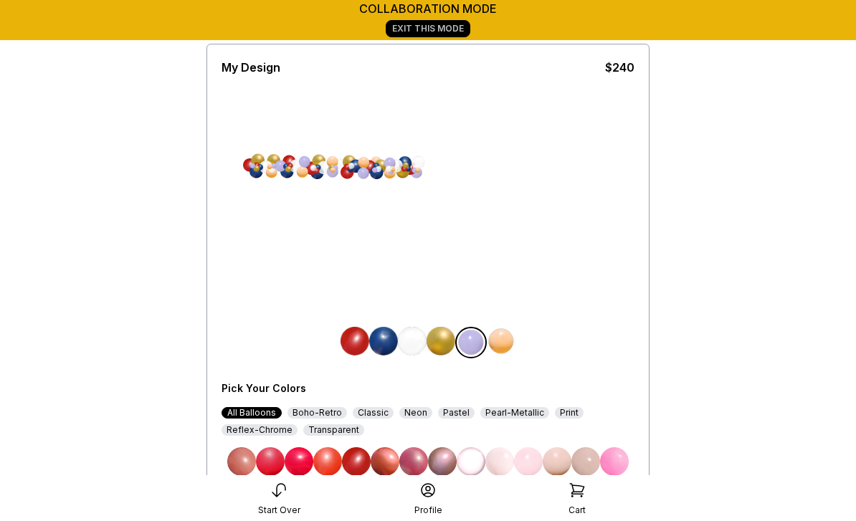
click at [358, 462] on img at bounding box center [356, 461] width 29 height 29
click at [508, 335] on img at bounding box center [501, 341] width 29 height 29
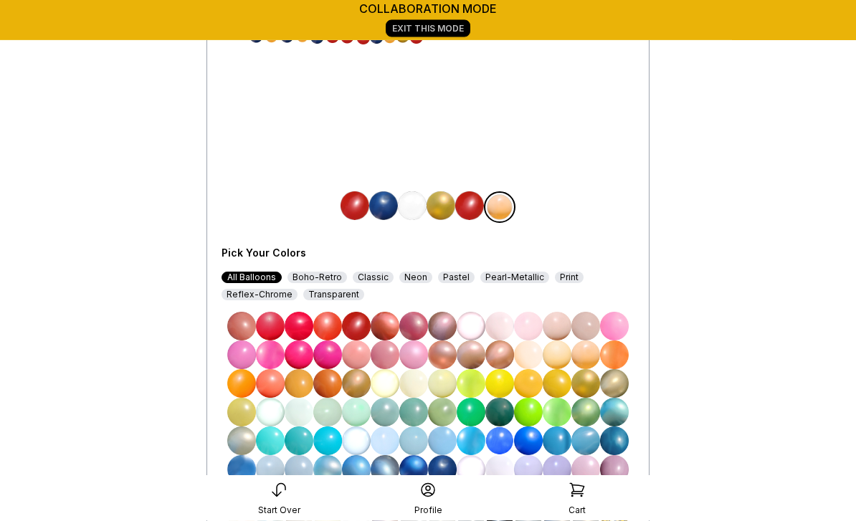
scroll to position [219, 0]
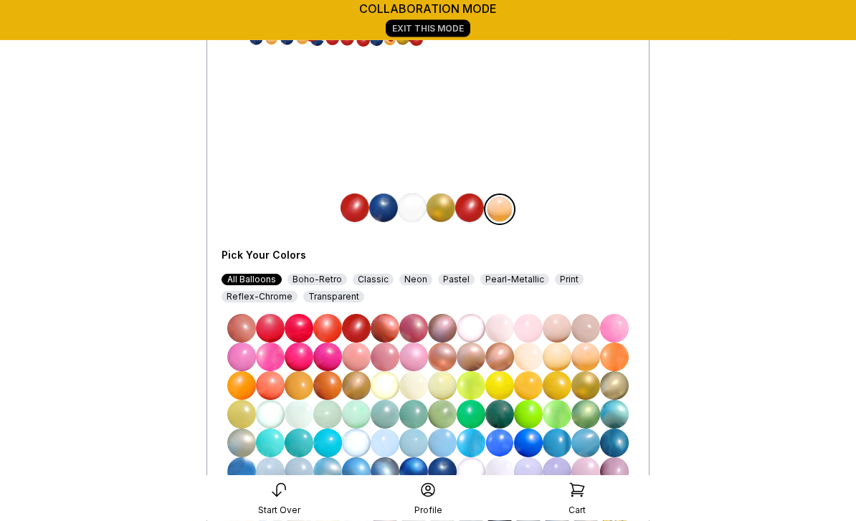
click at [445, 473] on img at bounding box center [442, 472] width 29 height 29
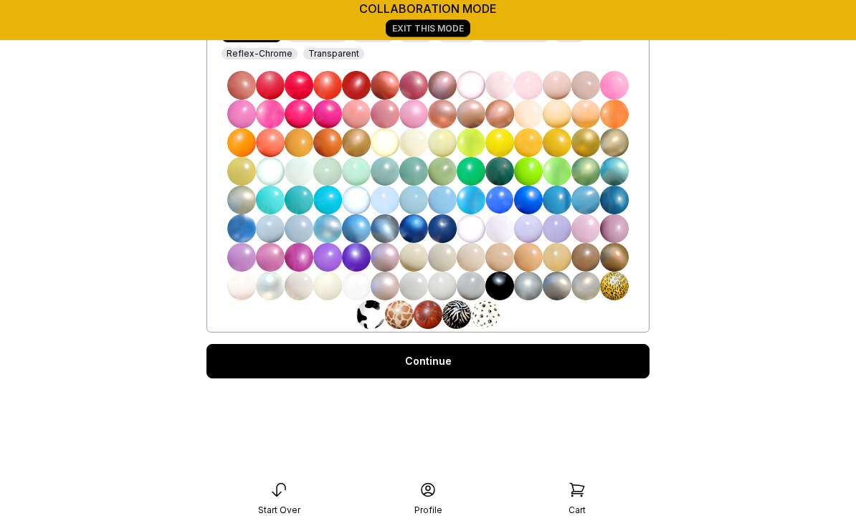
scroll to position [462, 0]
click at [454, 363] on link "Continue" at bounding box center [427, 361] width 443 height 34
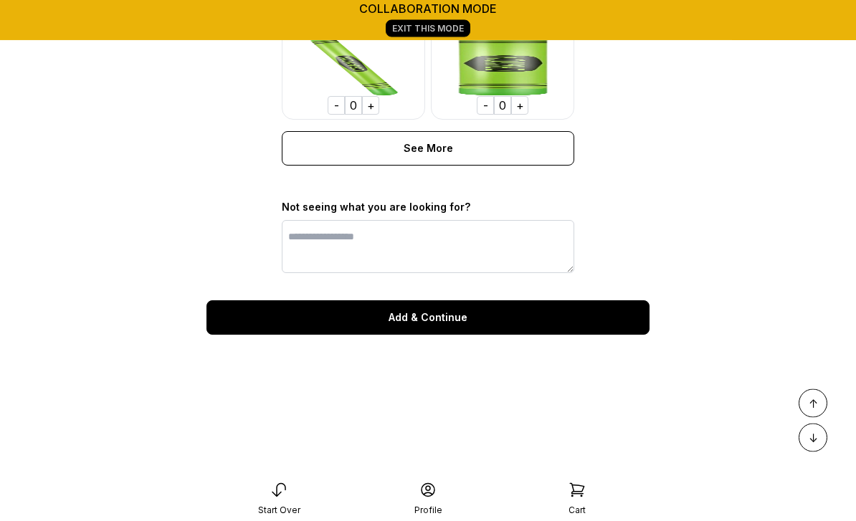
scroll to position [1197, 0]
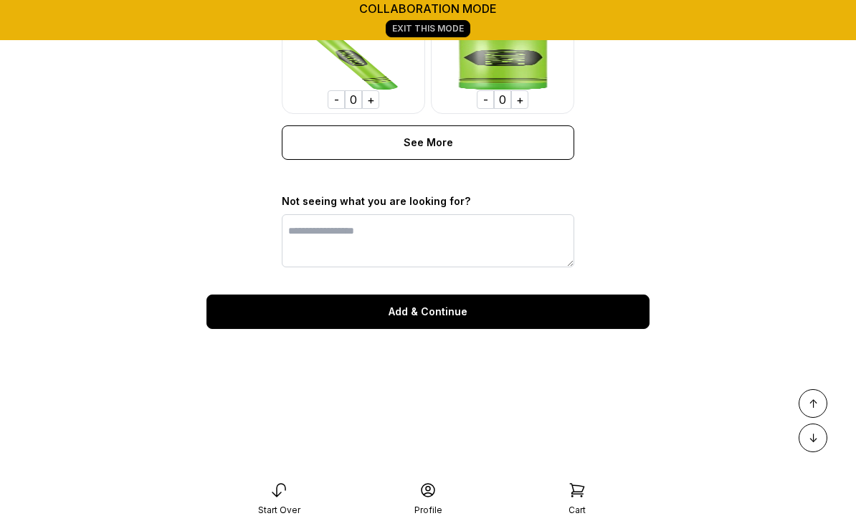
click at [435, 315] on div "Add & Continue" at bounding box center [427, 312] width 443 height 34
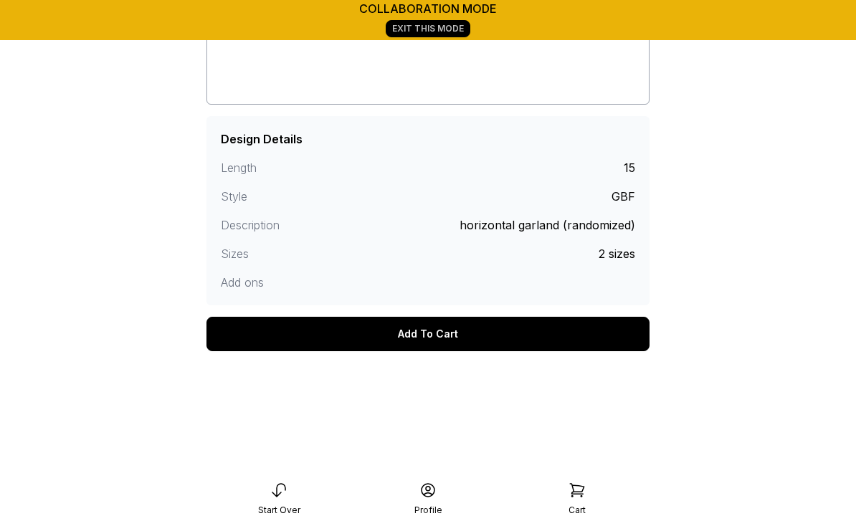
scroll to position [339, 0]
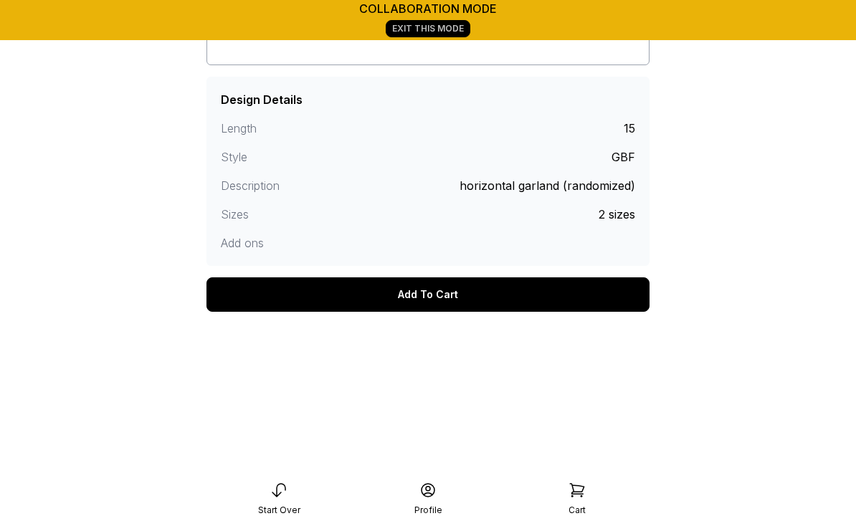
click at [442, 290] on div "Add To Cart" at bounding box center [427, 294] width 443 height 34
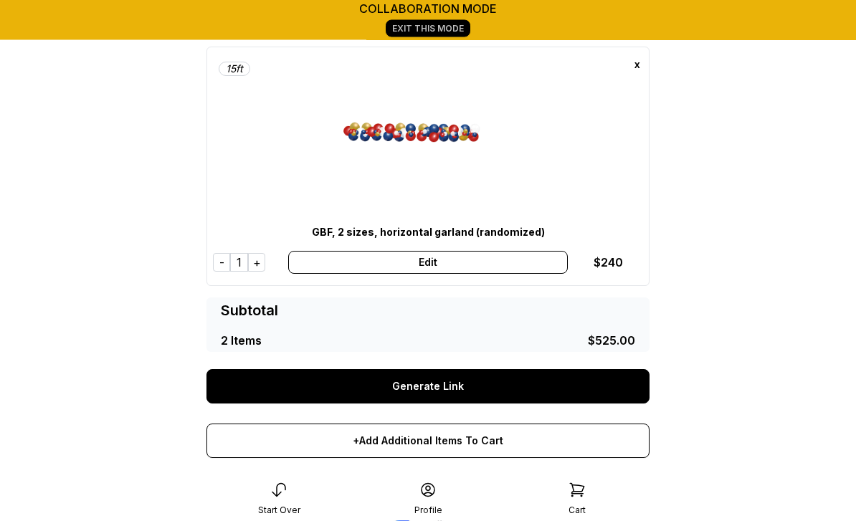
scroll to position [323, 0]
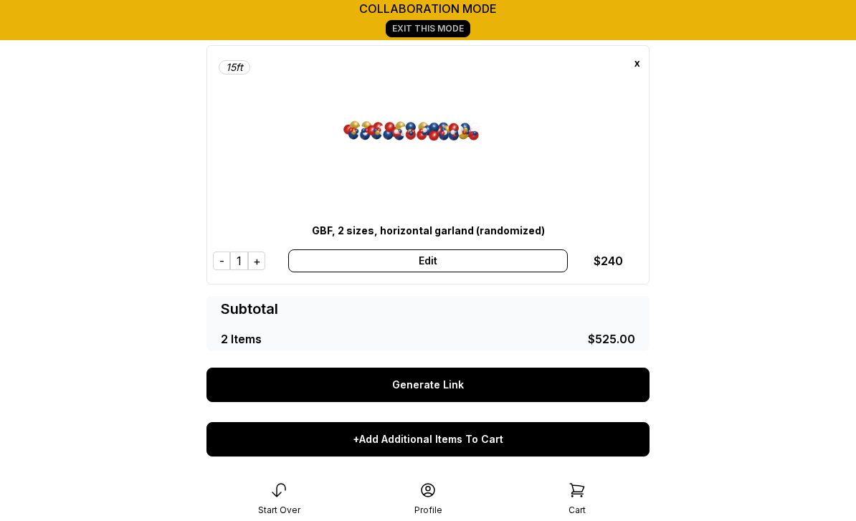
click at [458, 437] on div "+Add Additional Items To Cart" at bounding box center [427, 439] width 443 height 34
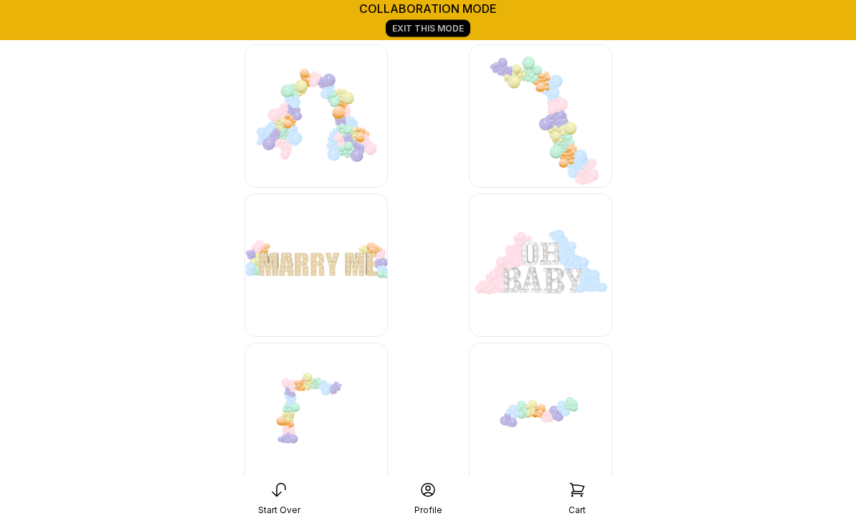
scroll to position [4247, 0]
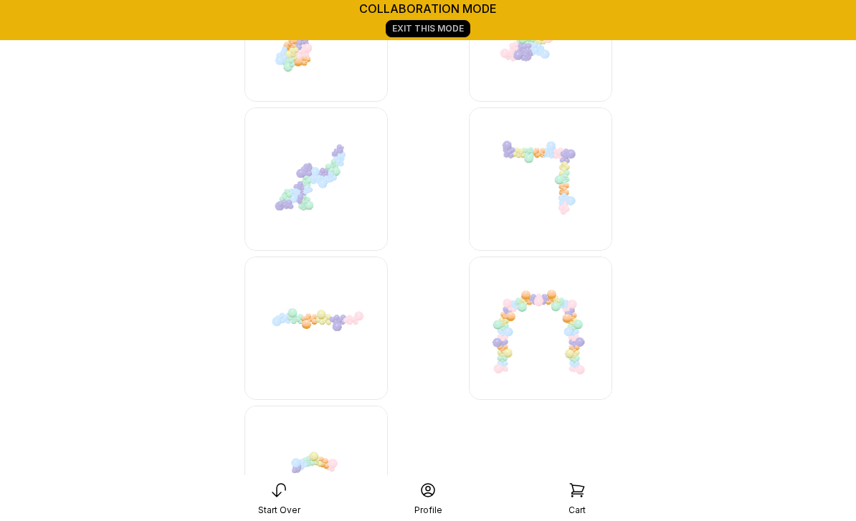
click at [316, 318] on img at bounding box center [315, 328] width 143 height 143
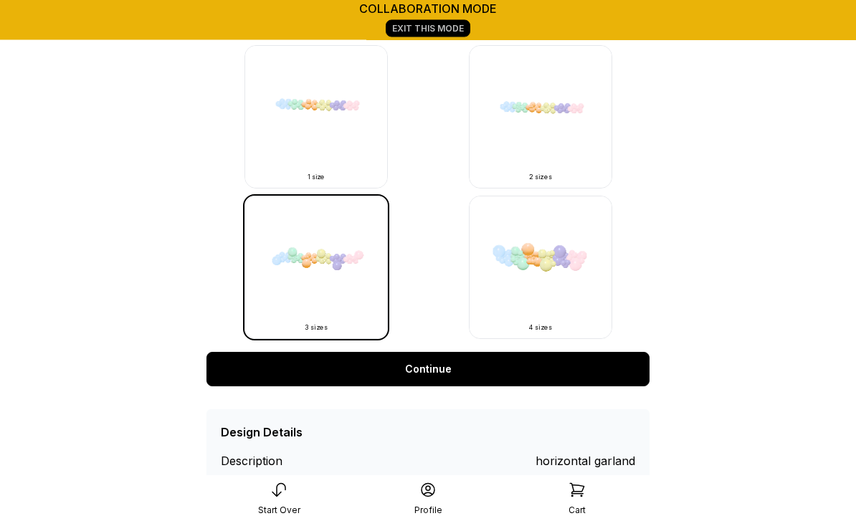
scroll to position [513, 0]
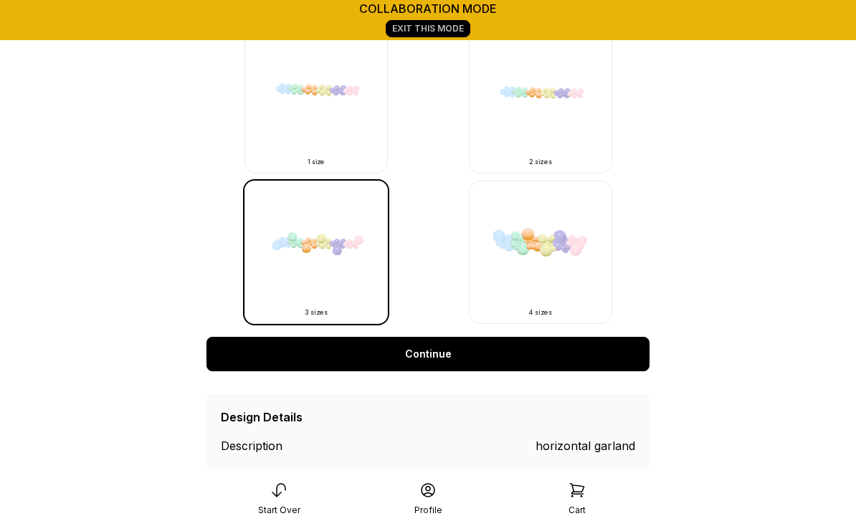
click at [437, 359] on link "Continue" at bounding box center [427, 354] width 443 height 34
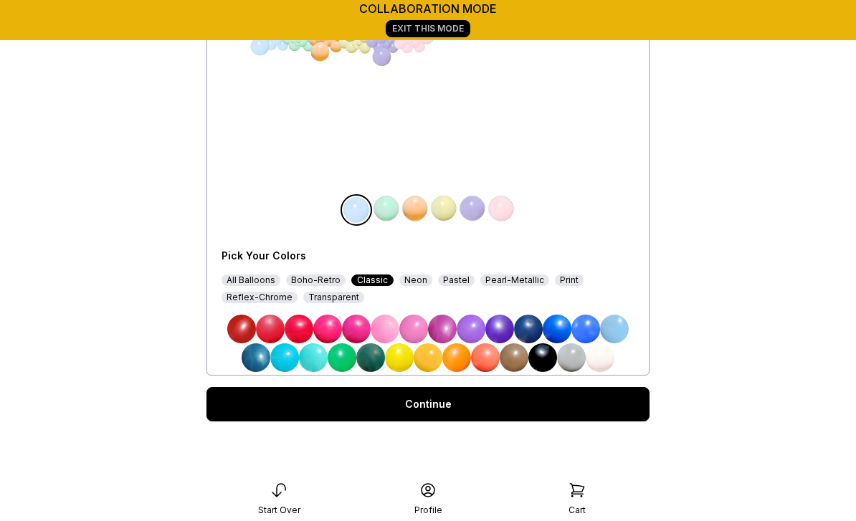
scroll to position [220, 0]
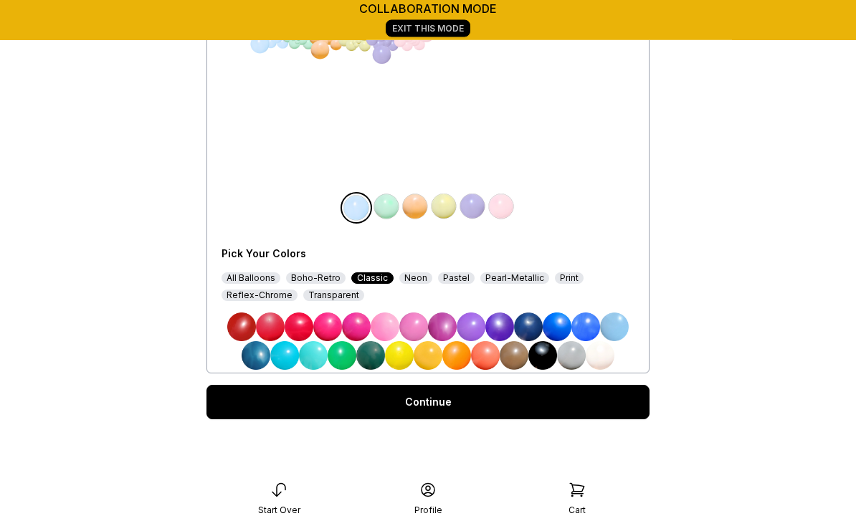
click at [245, 280] on div "All Balloons" at bounding box center [251, 278] width 59 height 11
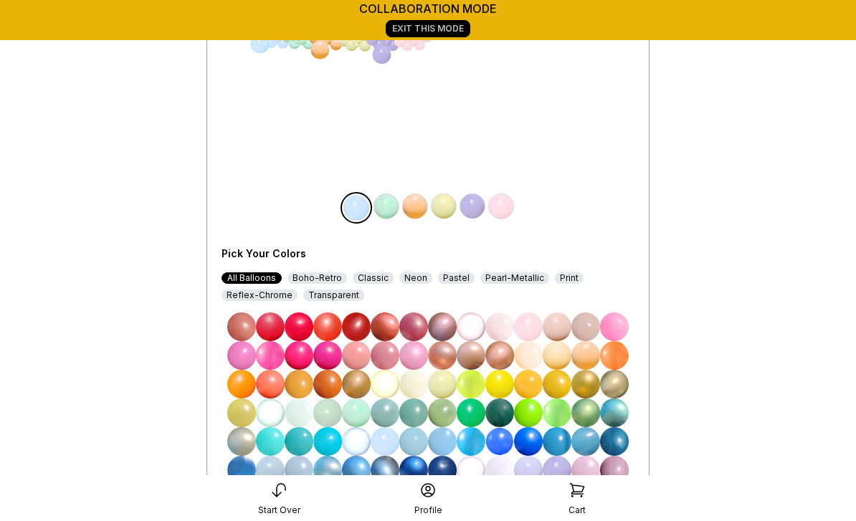
click at [589, 384] on img at bounding box center [585, 384] width 29 height 29
click at [384, 206] on img at bounding box center [386, 206] width 29 height 29
click at [448, 470] on img at bounding box center [442, 470] width 29 height 29
click at [416, 206] on img at bounding box center [415, 206] width 29 height 29
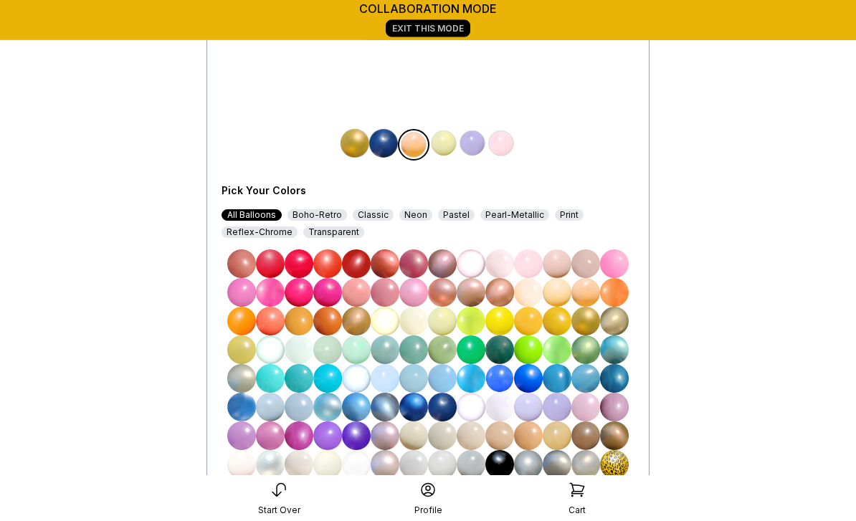
scroll to position [284, 0]
click at [361, 466] on img at bounding box center [356, 464] width 29 height 29
click at [444, 153] on img at bounding box center [443, 143] width 29 height 29
click at [358, 265] on img at bounding box center [356, 263] width 29 height 29
click at [472, 149] on img at bounding box center [472, 143] width 29 height 29
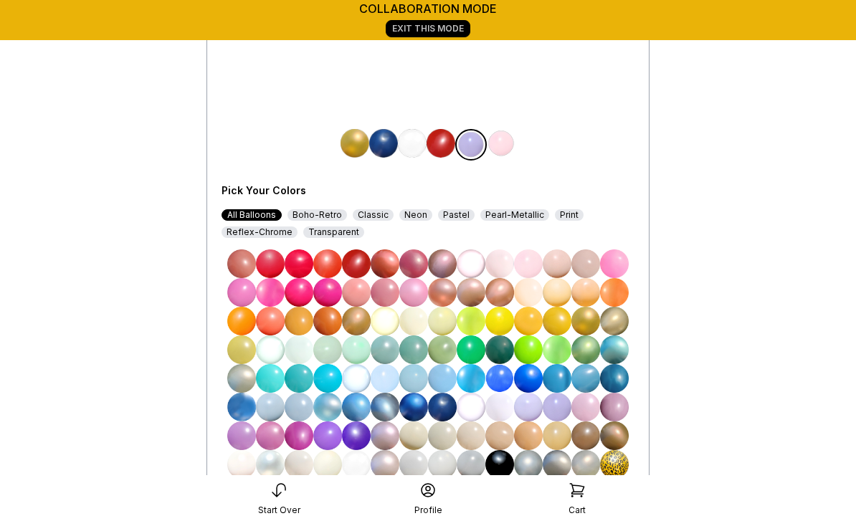
click at [589, 319] on img at bounding box center [585, 321] width 29 height 29
click at [498, 142] on img at bounding box center [501, 143] width 29 height 29
click at [447, 406] on img at bounding box center [442, 407] width 29 height 29
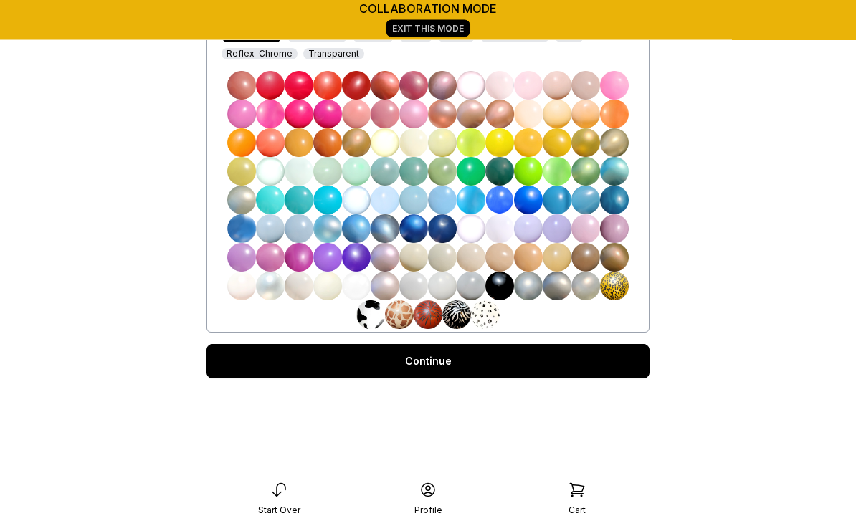
scroll to position [512, 0]
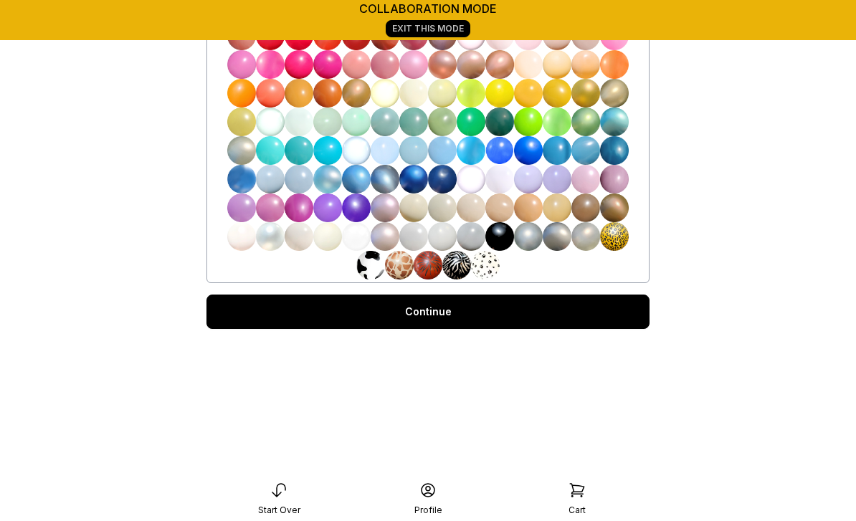
click at [448, 313] on link "Continue" at bounding box center [427, 312] width 443 height 34
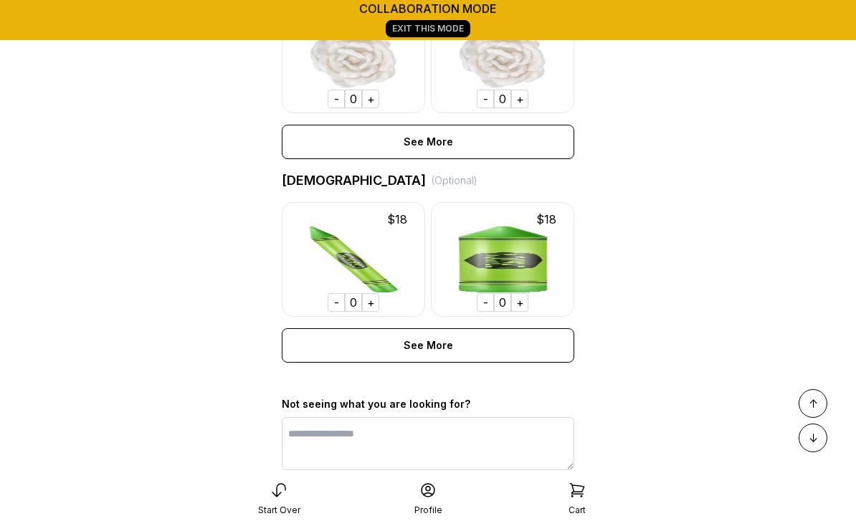
scroll to position [1197, 0]
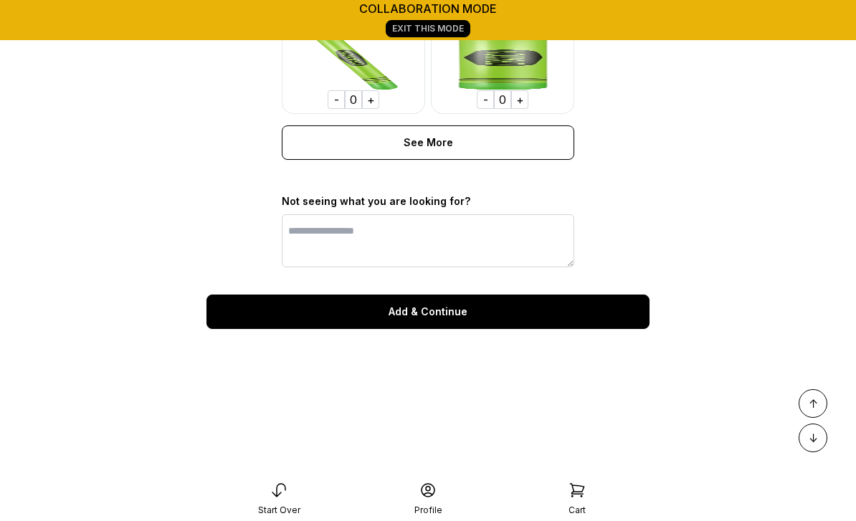
click at [451, 311] on div "Add & Continue" at bounding box center [427, 312] width 443 height 34
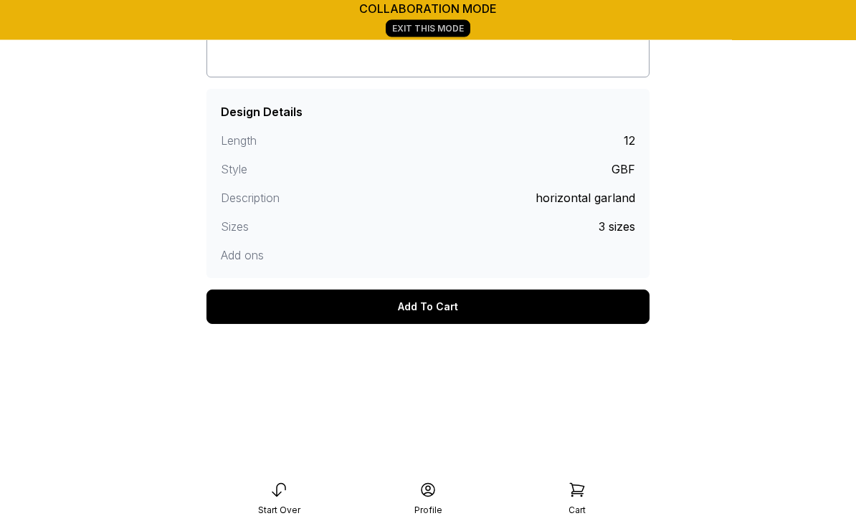
scroll to position [327, 0]
click at [457, 304] on div "Add To Cart" at bounding box center [427, 307] width 443 height 34
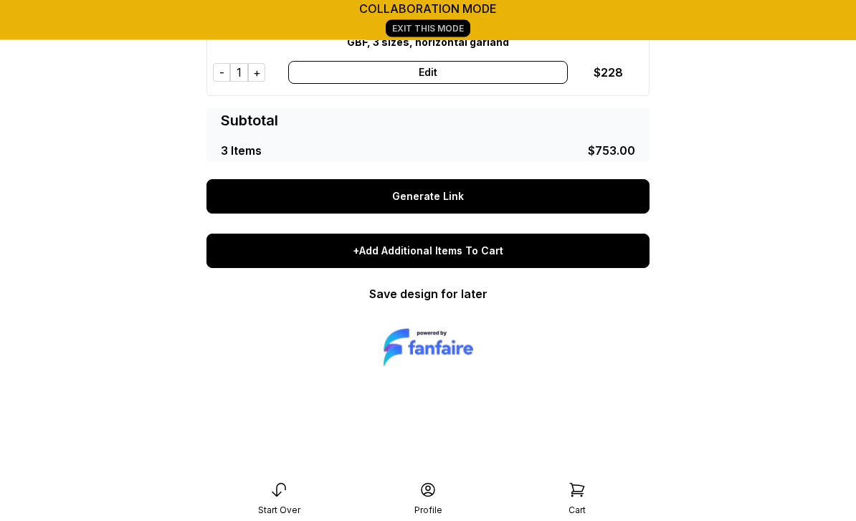
scroll to position [763, 0]
click at [490, 252] on div "+Add Additional Items To Cart" at bounding box center [427, 251] width 443 height 34
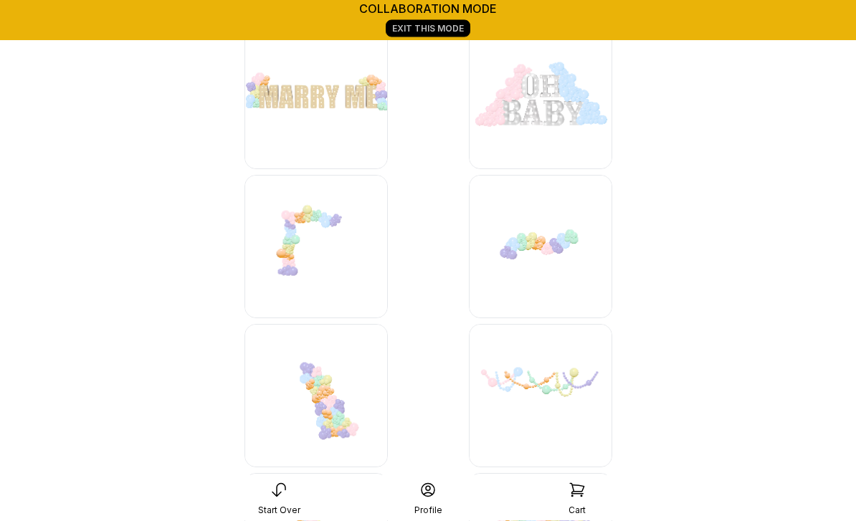
scroll to position [4473, 0]
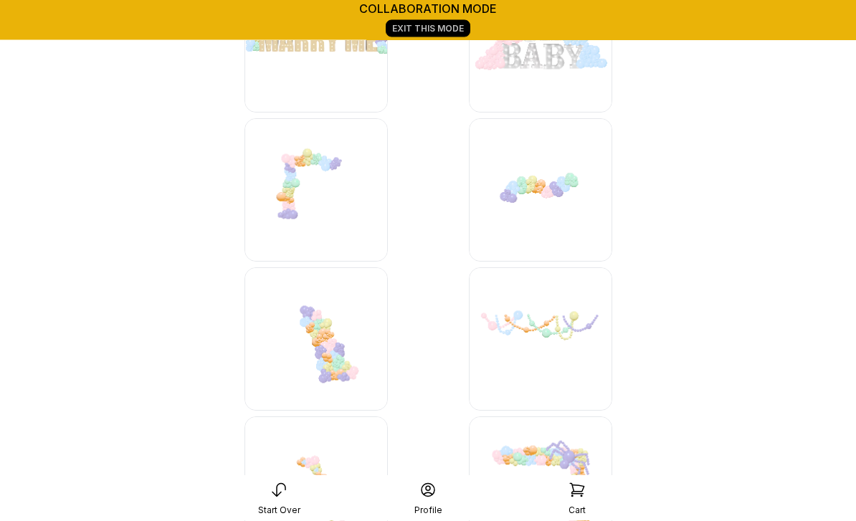
click at [560, 193] on img at bounding box center [540, 190] width 143 height 143
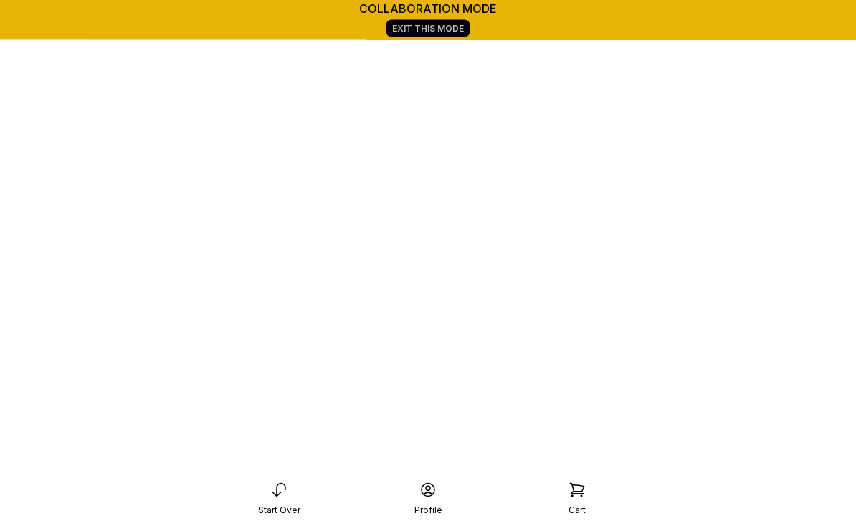
scroll to position [201, 0]
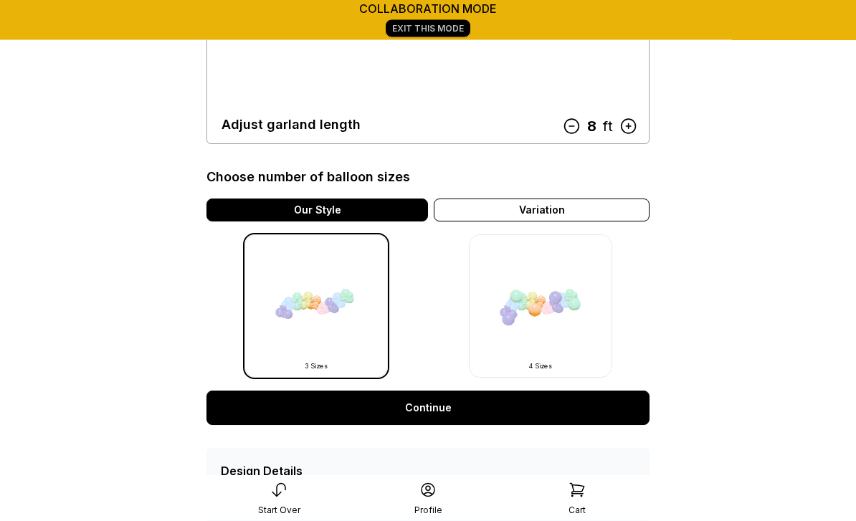
scroll to position [310, 0]
click at [452, 404] on link "Continue" at bounding box center [427, 408] width 443 height 34
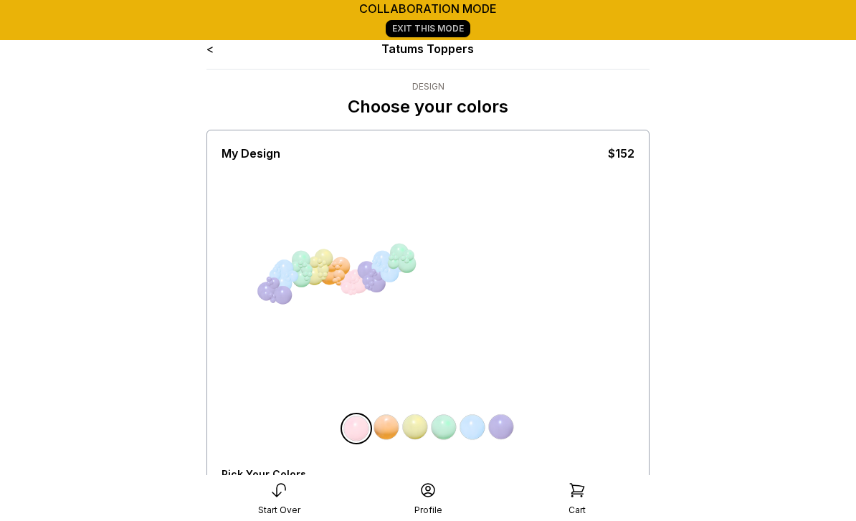
click at [353, 426] on img at bounding box center [356, 428] width 29 height 29
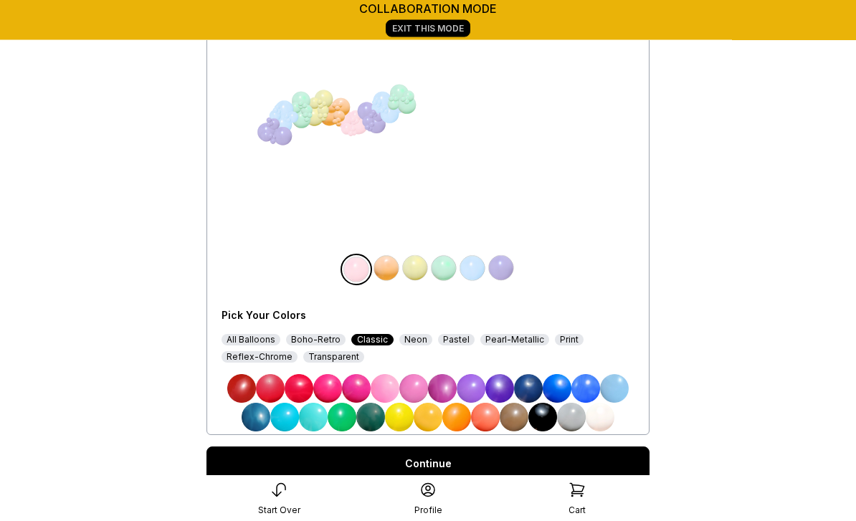
scroll to position [157, 0]
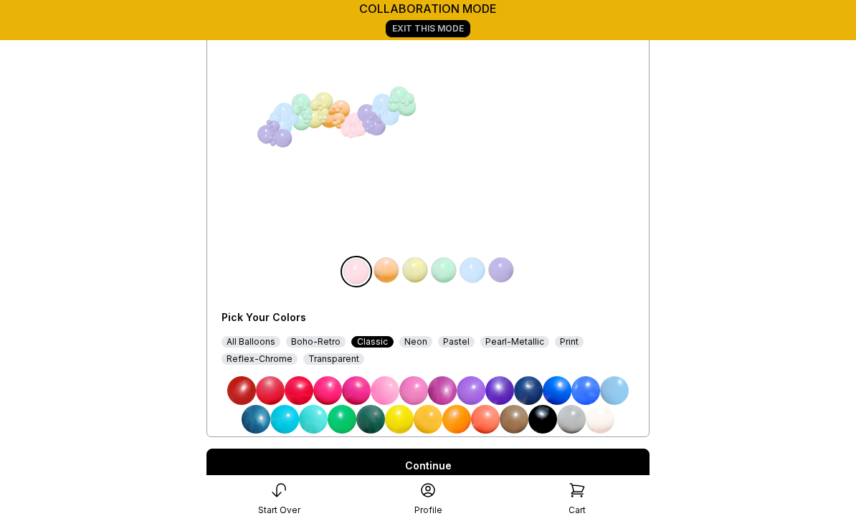
click at [250, 341] on div "All Balloons" at bounding box center [251, 341] width 59 height 11
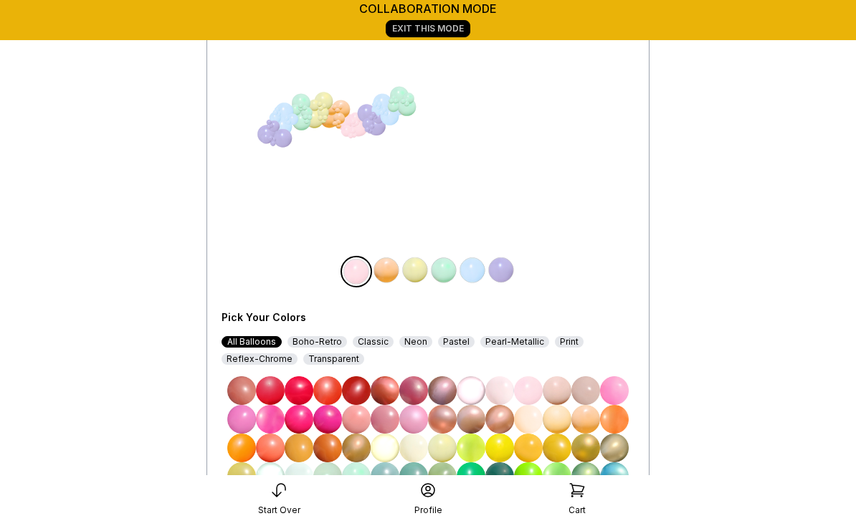
click at [591, 449] on img at bounding box center [585, 448] width 29 height 29
click at [391, 263] on img at bounding box center [386, 270] width 29 height 29
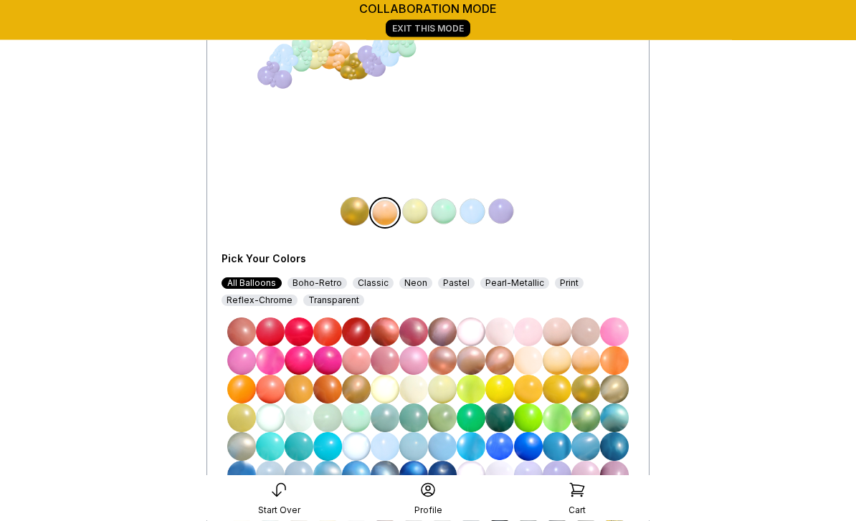
scroll to position [217, 0]
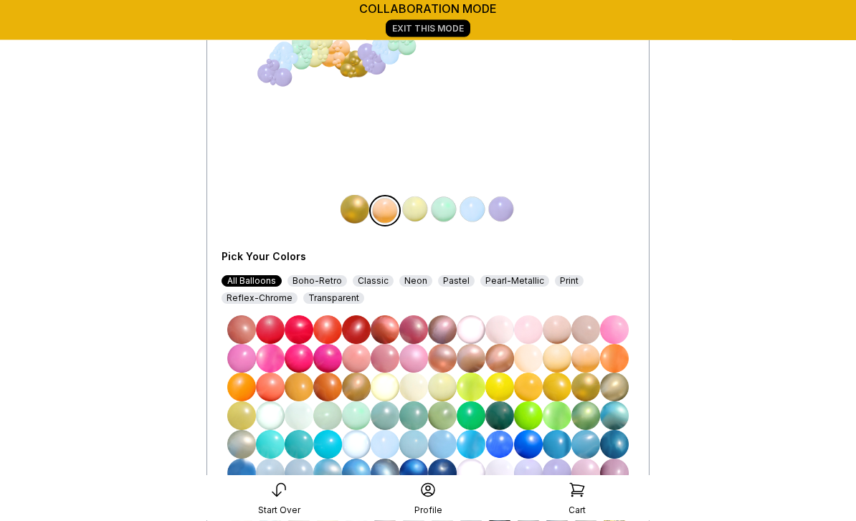
click at [446, 478] on img at bounding box center [442, 474] width 29 height 29
click at [420, 208] on img at bounding box center [415, 210] width 29 height 29
click at [361, 328] on img at bounding box center [356, 329] width 29 height 29
click at [447, 211] on img at bounding box center [443, 209] width 29 height 29
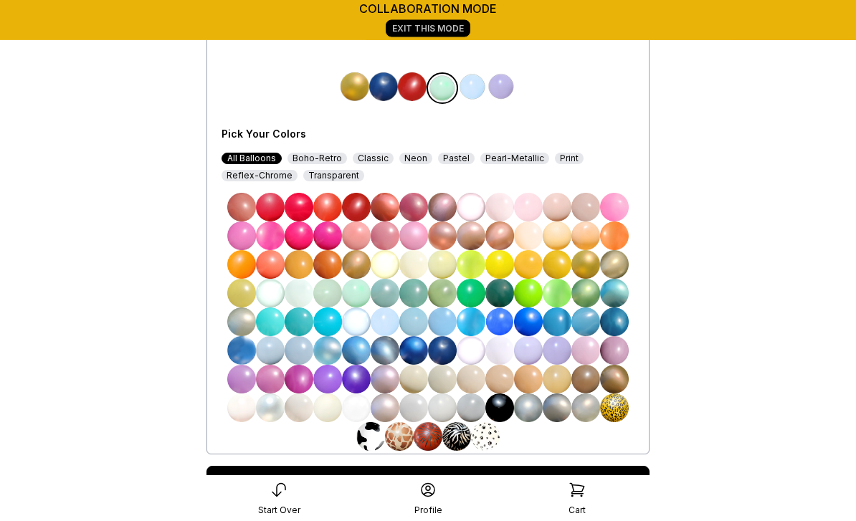
scroll to position [339, 0]
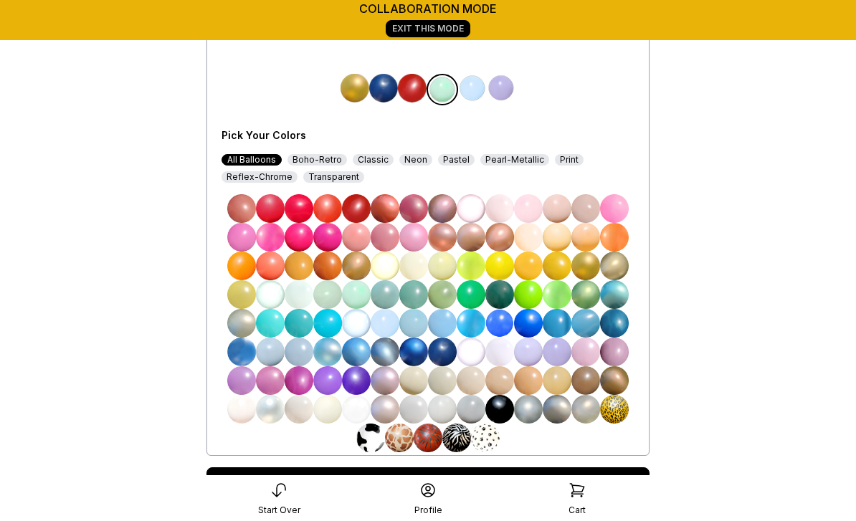
click at [364, 411] on img at bounding box center [356, 409] width 29 height 29
click at [472, 91] on img at bounding box center [472, 88] width 29 height 29
click at [443, 349] on img at bounding box center [442, 352] width 29 height 29
click at [500, 91] on img at bounding box center [501, 88] width 29 height 29
click at [356, 209] on img at bounding box center [356, 208] width 29 height 29
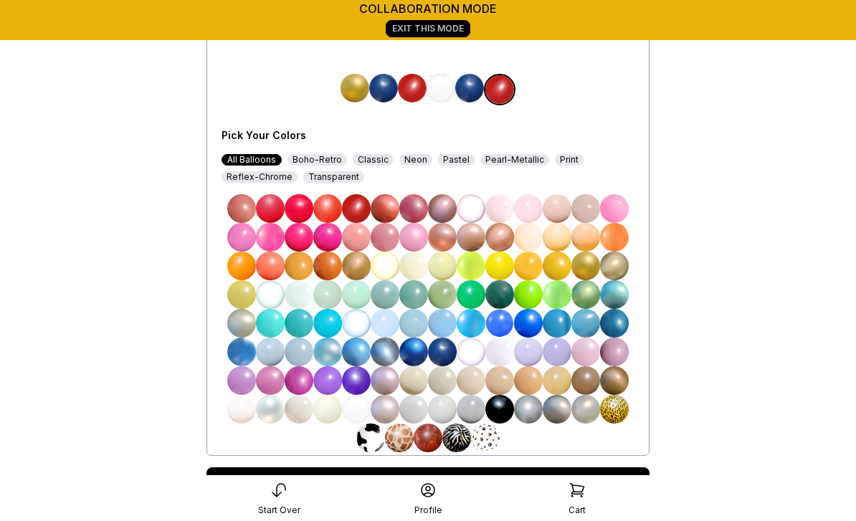
click at [432, 485] on link "Continue" at bounding box center [427, 484] width 443 height 34
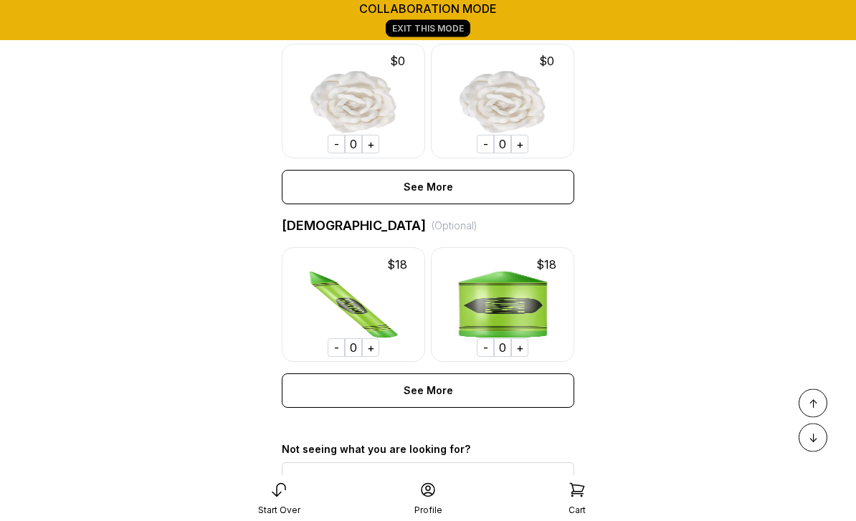
scroll to position [948, 0]
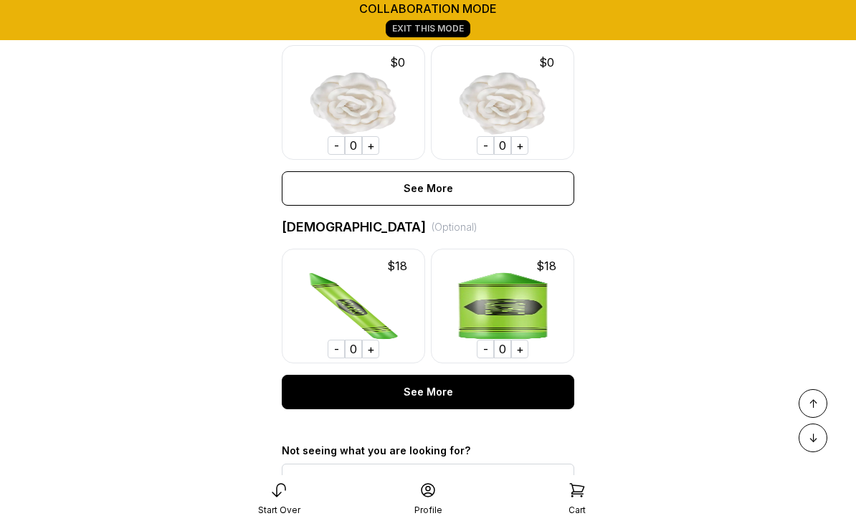
click at [442, 391] on div "See More" at bounding box center [428, 392] width 292 height 34
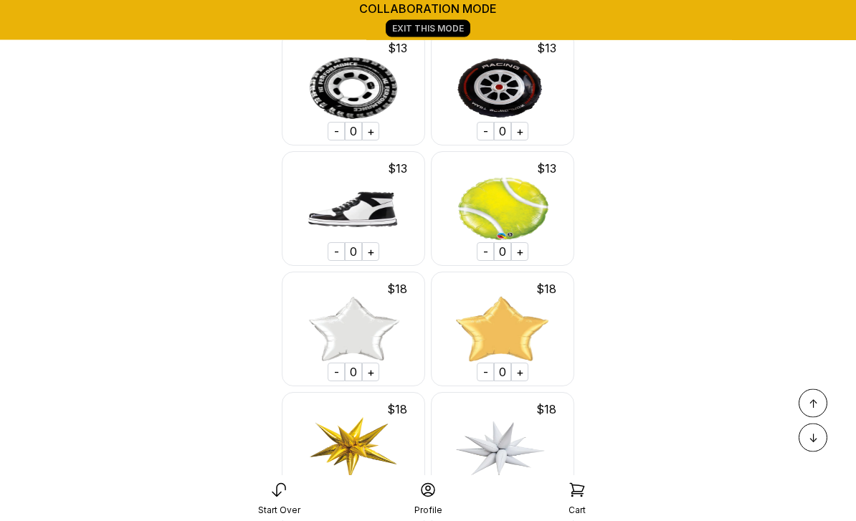
scroll to position [19833, 0]
click at [518, 311] on img at bounding box center [502, 329] width 143 height 115
click at [523, 363] on div "+" at bounding box center [519, 372] width 17 height 19
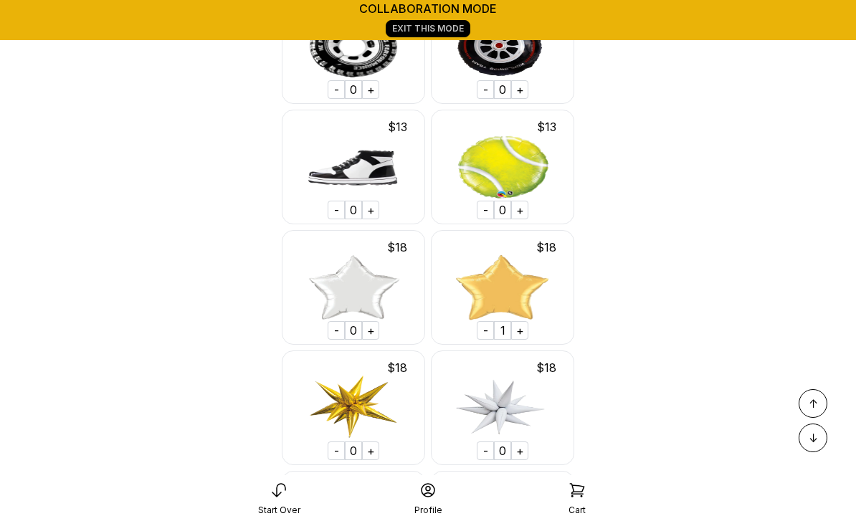
scroll to position [19879, 0]
